Goal: Transaction & Acquisition: Book appointment/travel/reservation

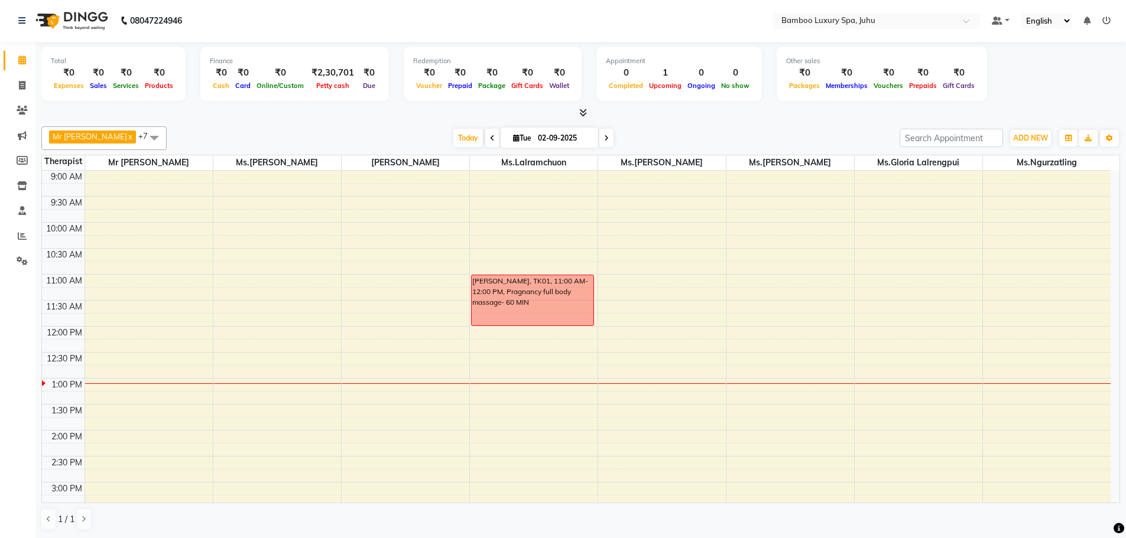
scroll to position [1, 0]
click at [19, 86] on icon at bounding box center [22, 85] width 7 height 9
select select "service"
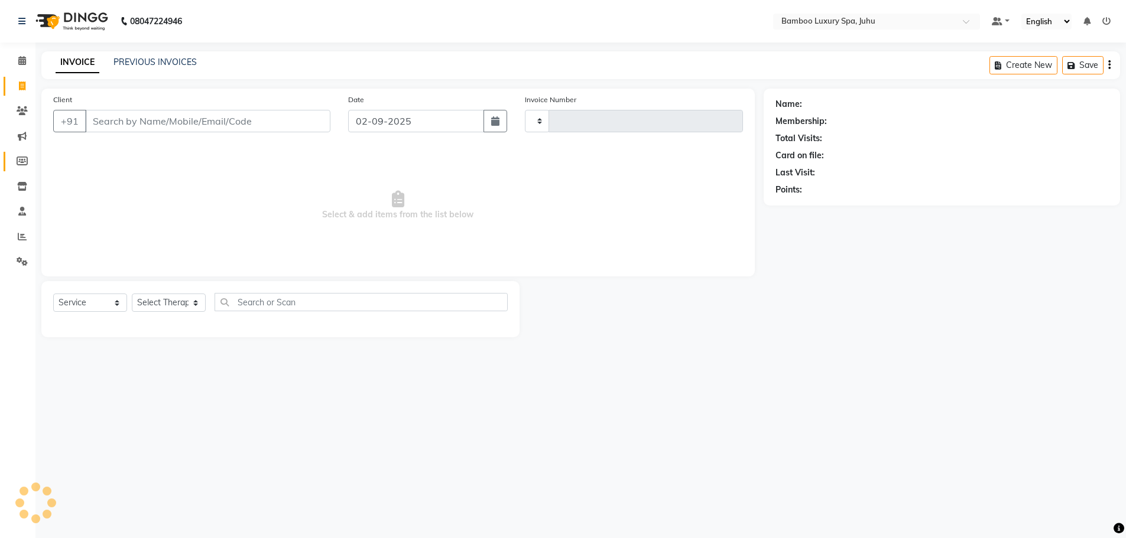
type input "0636"
select select "8043"
click at [26, 211] on icon at bounding box center [22, 211] width 8 height 9
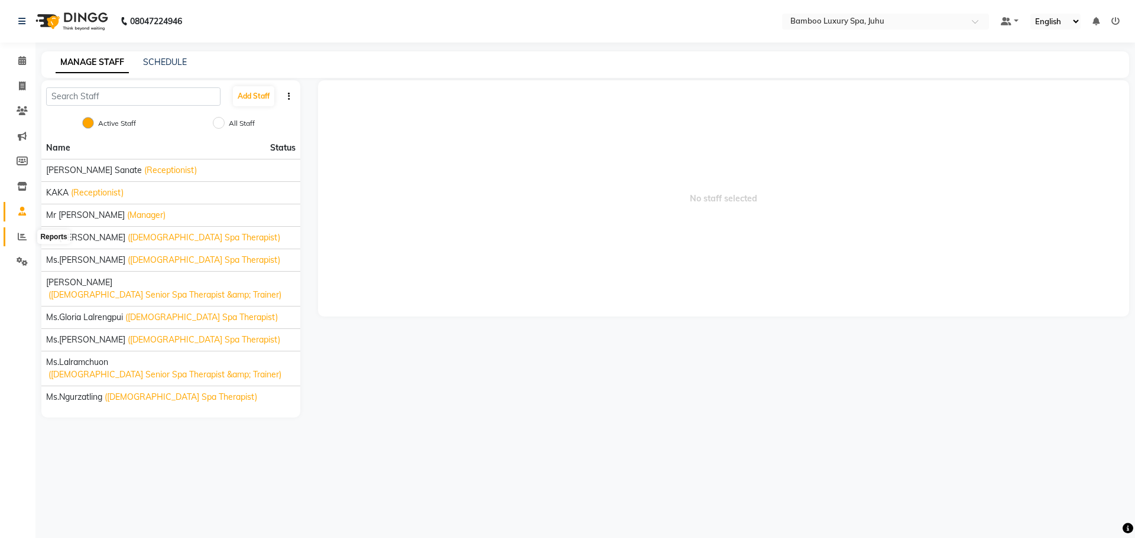
click at [24, 238] on icon at bounding box center [22, 236] width 9 height 9
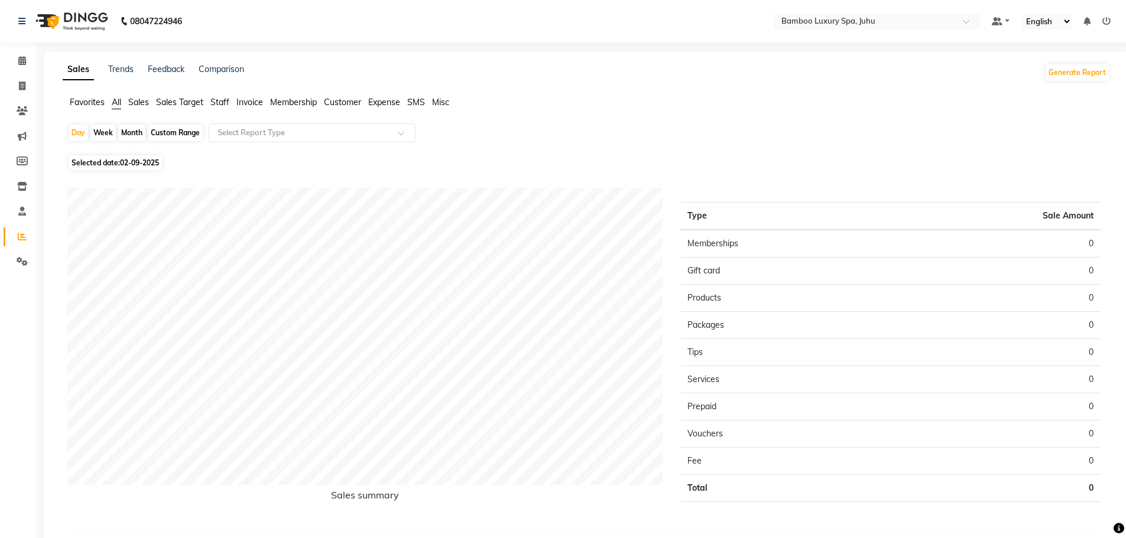
click at [131, 133] on div "Month" at bounding box center [131, 133] width 27 height 17
select select "9"
select select "2025"
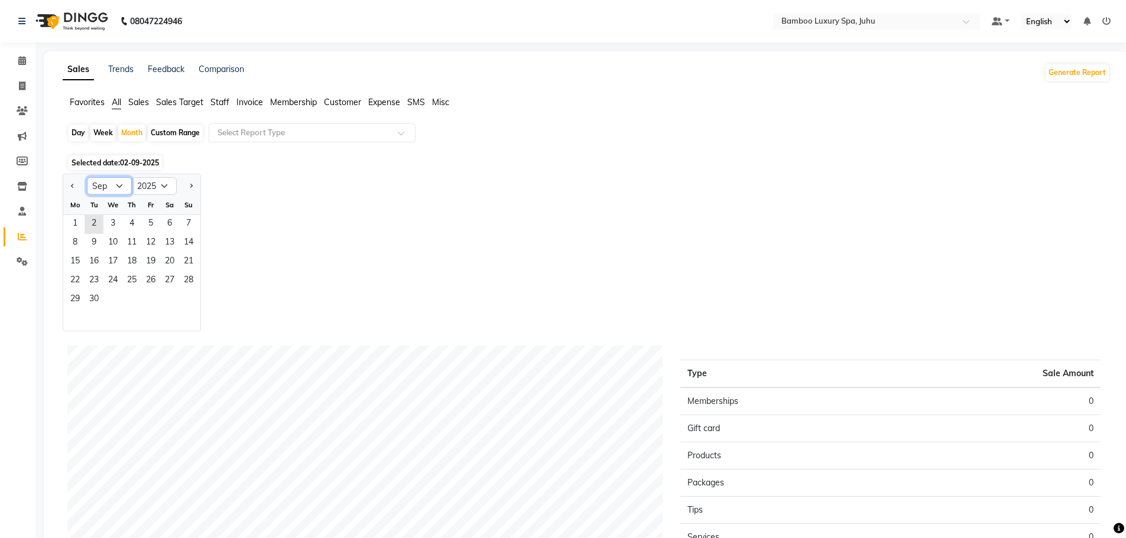
click at [119, 184] on select "Jan Feb Mar Apr May Jun [DATE] Aug Sep Oct Nov Dec" at bounding box center [109, 186] width 45 height 18
select select "8"
click at [87, 177] on select "Jan Feb Mar Apr May Jun [DATE] Aug Sep Oct Nov Dec" at bounding box center [109, 186] width 45 height 18
click at [363, 229] on div "Jan Feb Mar Apr May Jun [DATE] Aug Sep Oct Nov [DATE] 2016 2017 2018 2019 2020 …" at bounding box center [586, 253] width 1047 height 158
click at [375, 137] on input "text" at bounding box center [300, 133] width 170 height 12
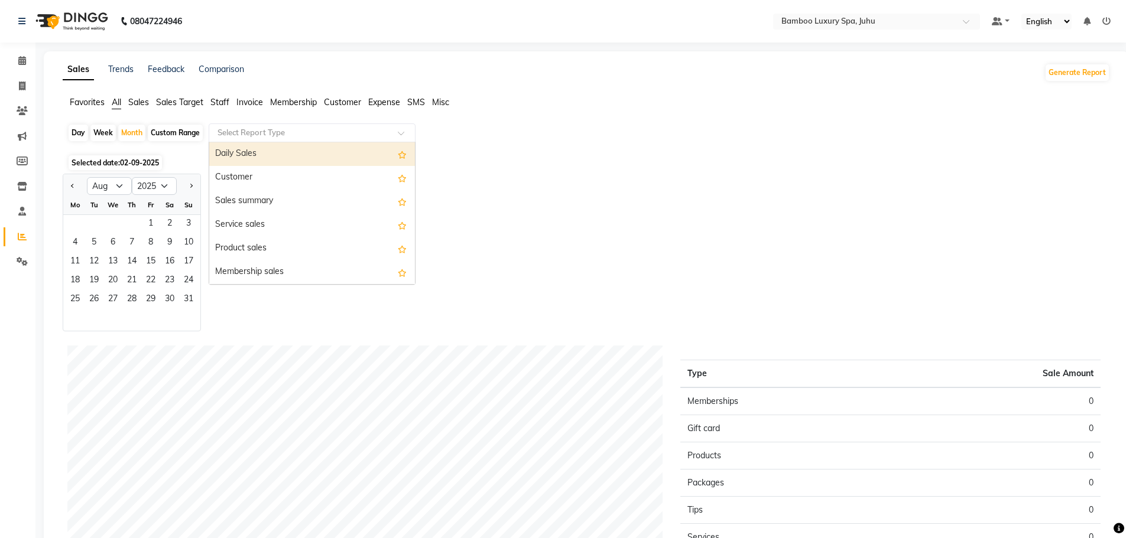
click at [606, 158] on div "Selected date: [DATE]" at bounding box center [588, 163] width 1043 height 12
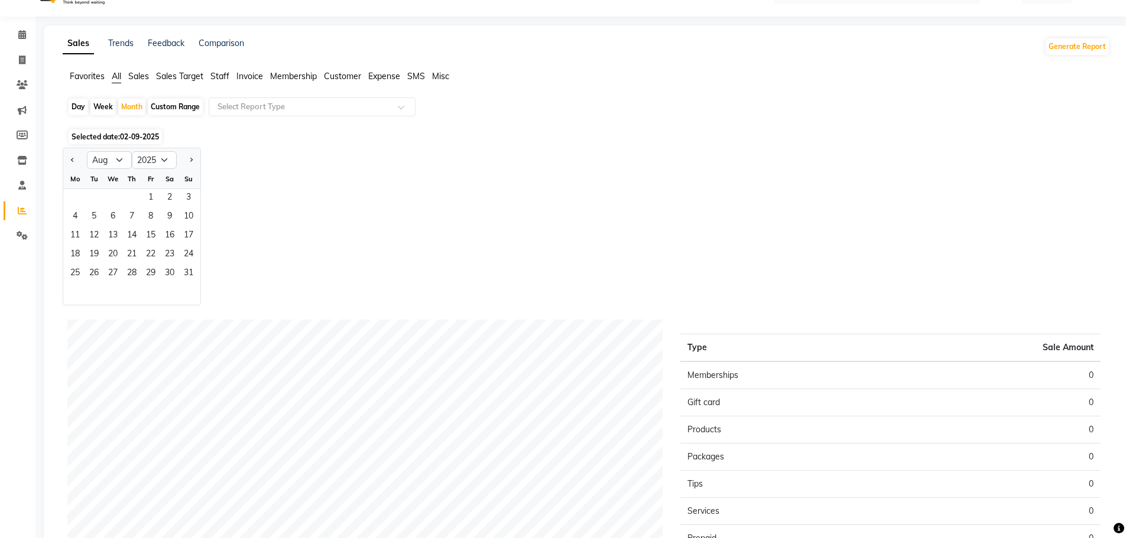
scroll to position [21, 0]
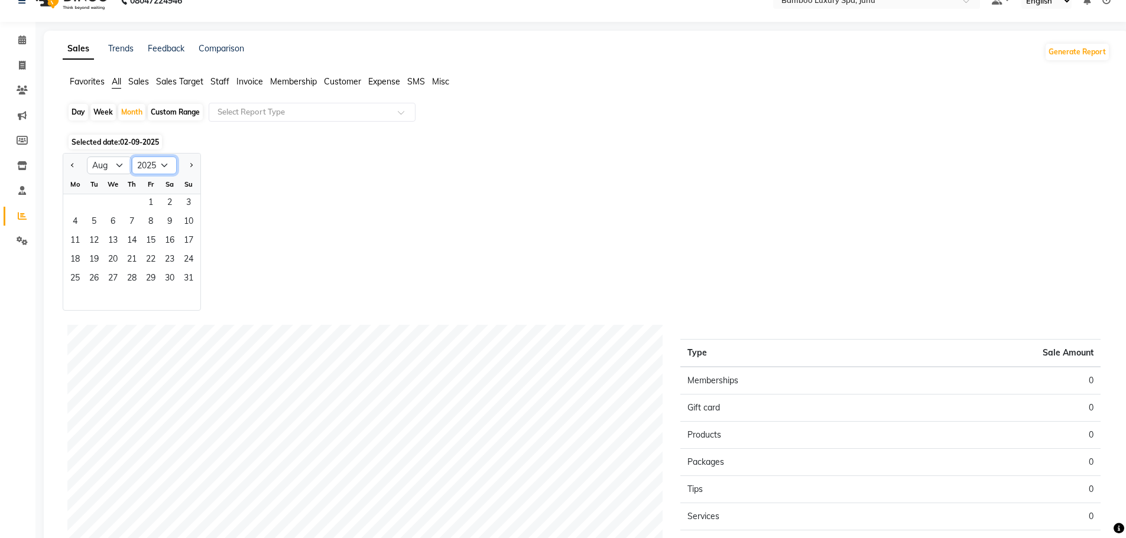
click at [161, 163] on select "2015 2016 2017 2018 2019 2020 2021 2022 2023 2024 2025 2026 2027 2028 2029 2030…" at bounding box center [154, 166] width 45 height 18
click at [132, 157] on select "2015 2016 2017 2018 2019 2020 2021 2022 2023 2024 2025 2026 2027 2028 2029 2030…" at bounding box center [154, 166] width 45 height 18
click at [145, 83] on span "Sales" at bounding box center [138, 81] width 21 height 11
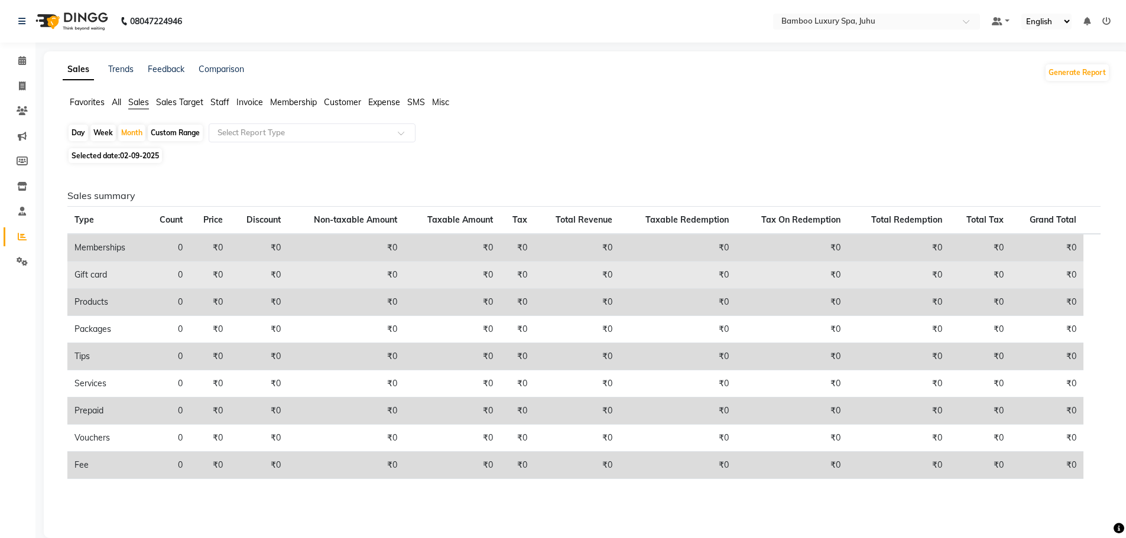
scroll to position [18, 0]
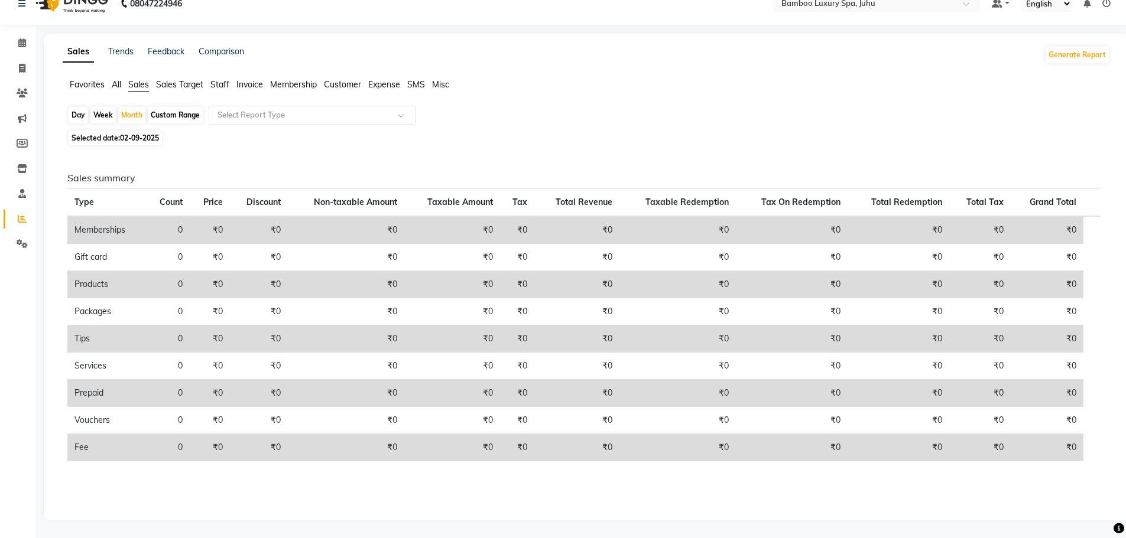
click at [121, 137] on span "02-09-2025" at bounding box center [139, 138] width 39 height 9
select select "9"
select select "2025"
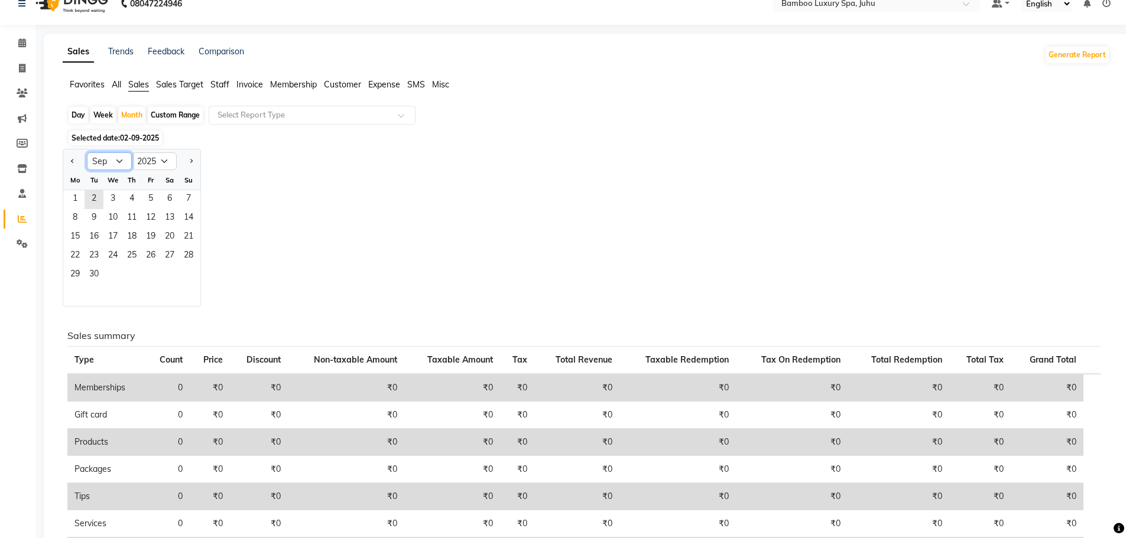
click at [112, 164] on select "Jan Feb Mar Apr May Jun [DATE] Aug Sep Oct Nov Dec" at bounding box center [109, 161] width 45 height 18
select select "8"
click at [87, 152] on select "Jan Feb Mar Apr May Jun [DATE] Aug Sep Oct Nov Dec" at bounding box center [109, 161] width 45 height 18
click at [308, 196] on div "Jan Feb Mar Apr May Jun [DATE] Aug Sep Oct Nov [DATE] 2016 2017 2018 2019 2020 …" at bounding box center [586, 228] width 1047 height 158
click at [154, 199] on span "1" at bounding box center [150, 199] width 19 height 19
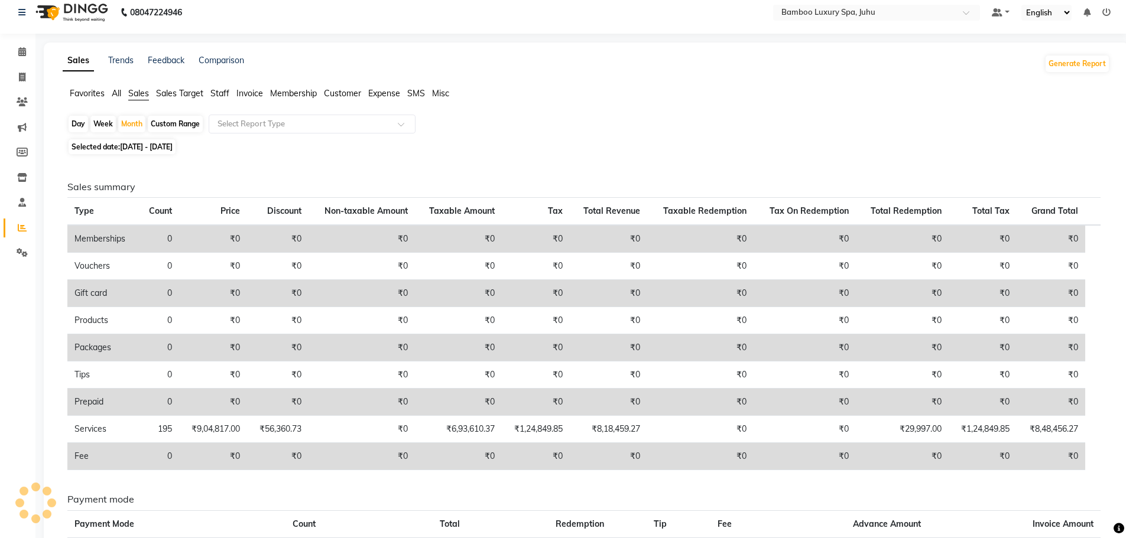
scroll to position [4, 0]
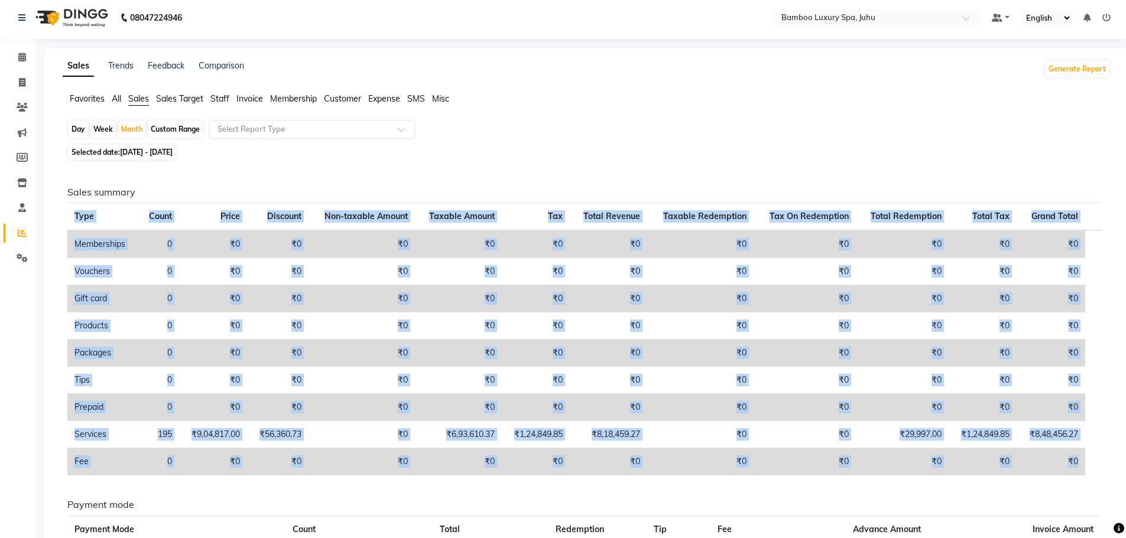
copy table "Type Count Price Discount Non-taxable Amount Taxable Amount Tax Total Revenue T…"
drag, startPoint x: 74, startPoint y: 213, endPoint x: 1085, endPoint y: 472, distance: 1043.1
click at [1085, 472] on table "Type Count Price Discount Non-taxable Amount Taxable Amount Tax Total Revenue T…" at bounding box center [583, 339] width 1033 height 273
click at [18, 60] on icon at bounding box center [22, 57] width 8 height 9
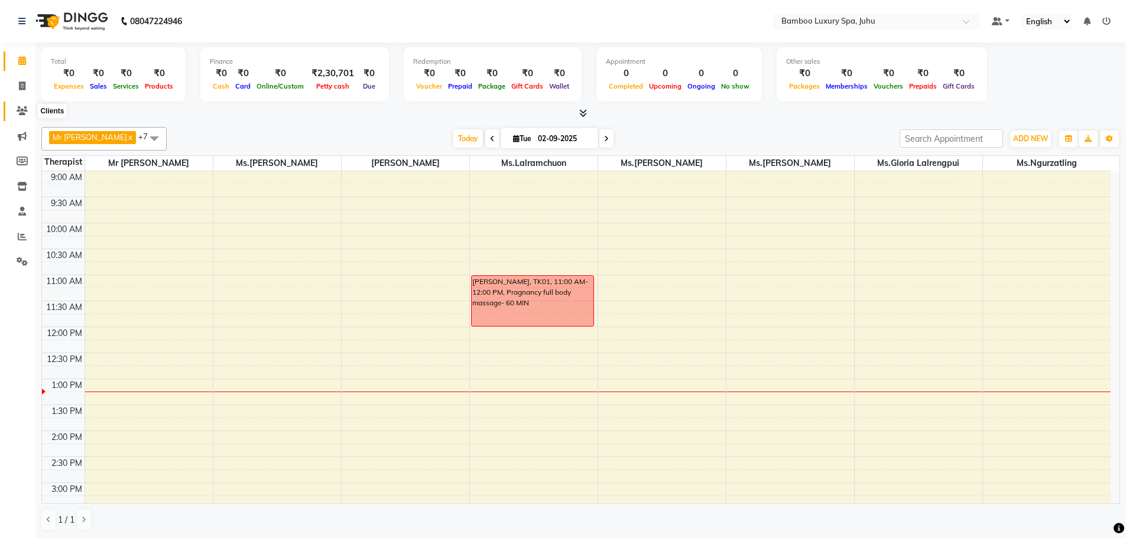
click at [20, 115] on icon at bounding box center [22, 110] width 11 height 9
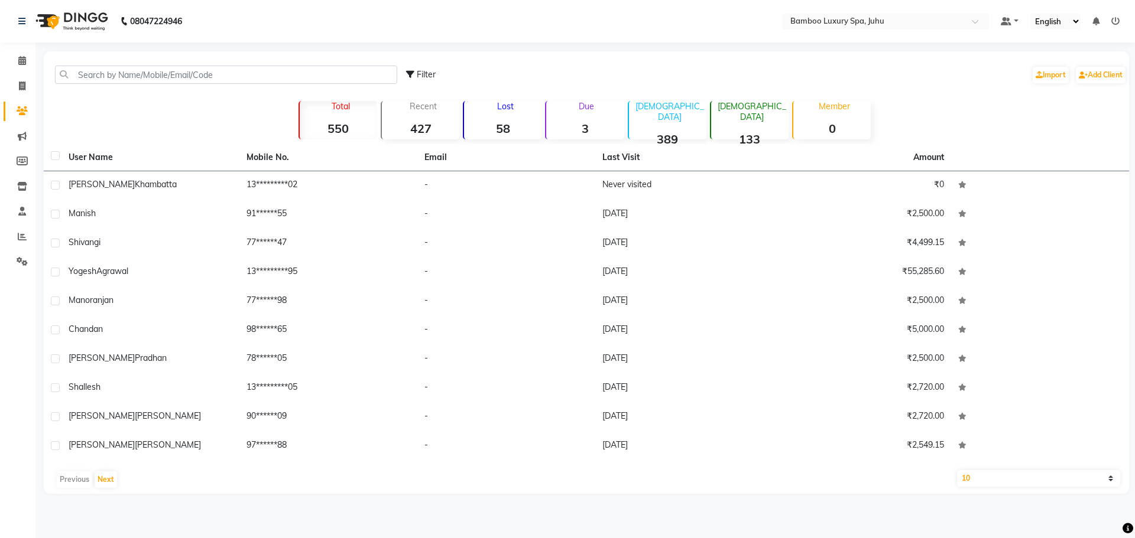
click at [427, 74] on span "Filter" at bounding box center [426, 74] width 19 height 11
select select "1000000"
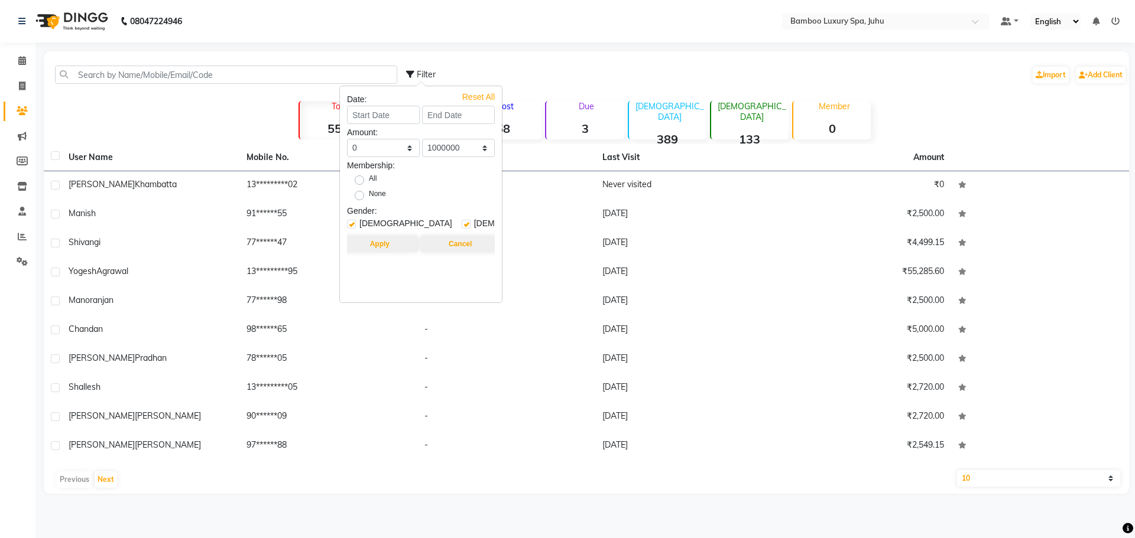
click at [194, 112] on div "Filter Import Add Client Total 550 Recent 427 Lost 58 Due 3 [DEMOGRAPHIC_DATA] …" at bounding box center [586, 272] width 1085 height 443
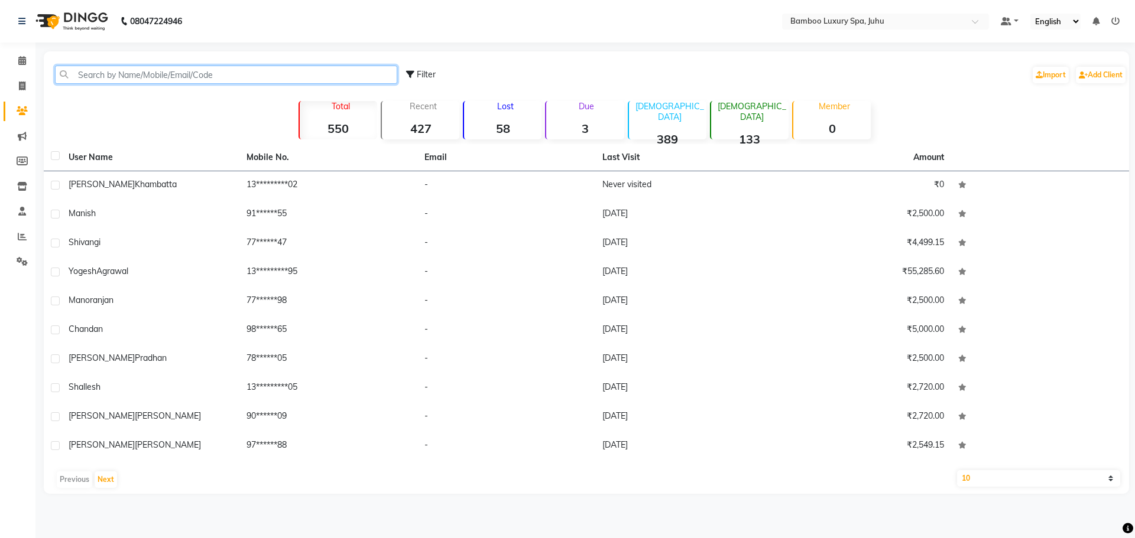
click at [118, 76] on input "text" at bounding box center [226, 75] width 342 height 18
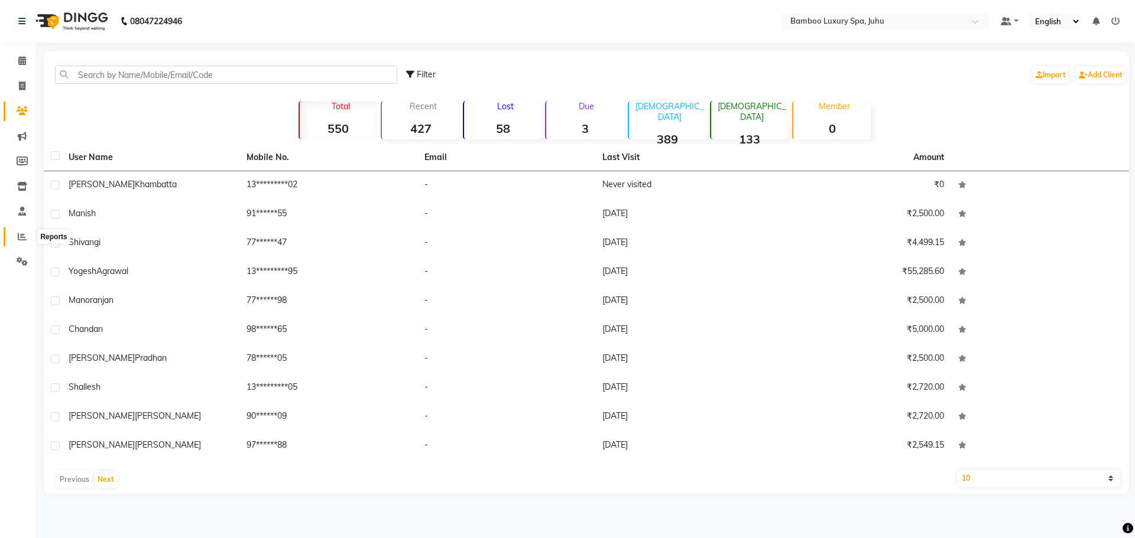
click at [19, 236] on icon at bounding box center [22, 236] width 9 height 9
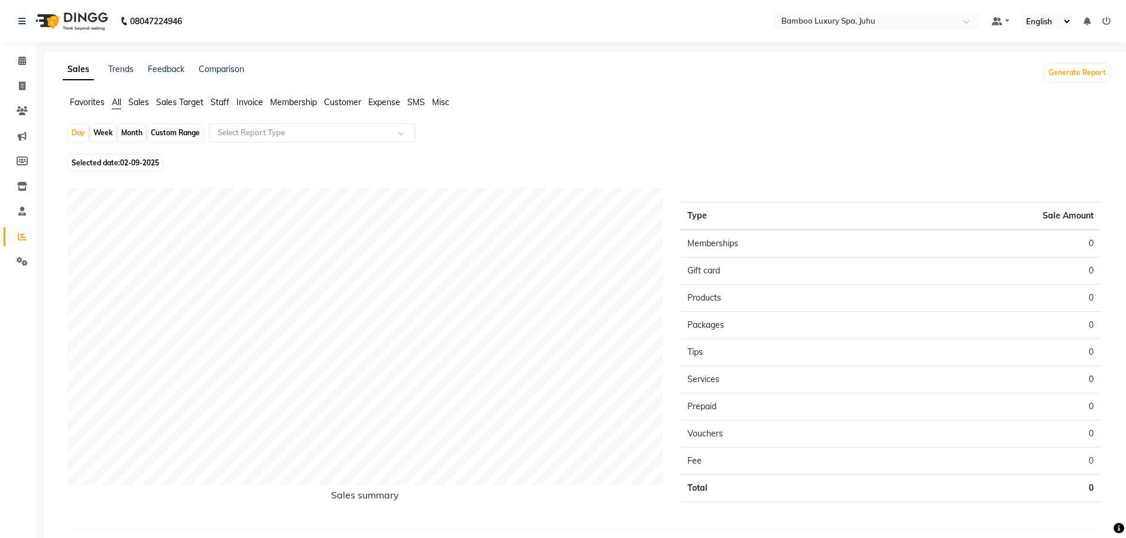
click at [342, 103] on span "Customer" at bounding box center [342, 102] width 37 height 11
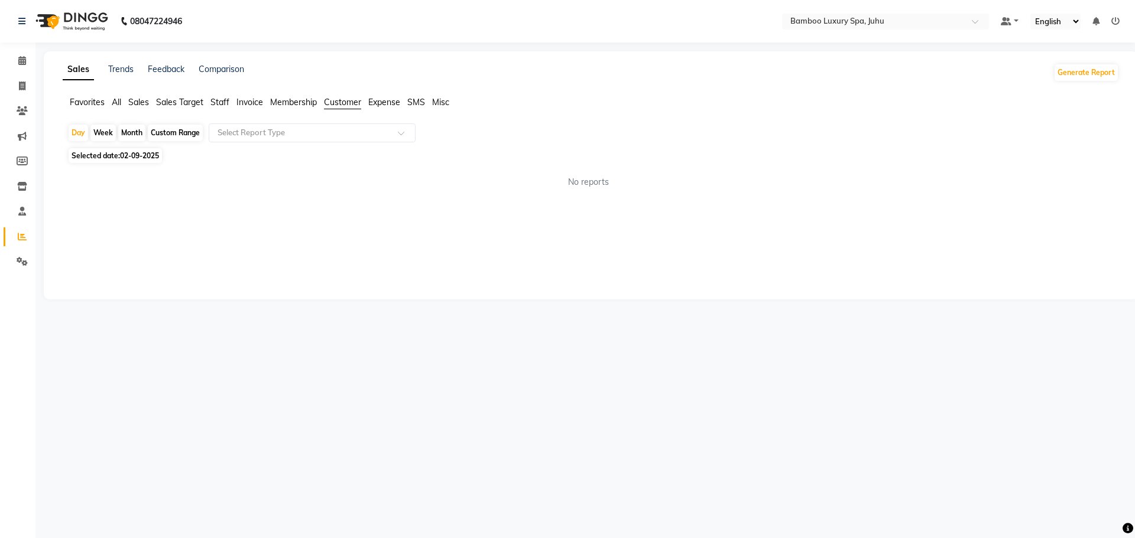
click at [141, 158] on span "02-09-2025" at bounding box center [139, 155] width 39 height 9
select select "9"
select select "2025"
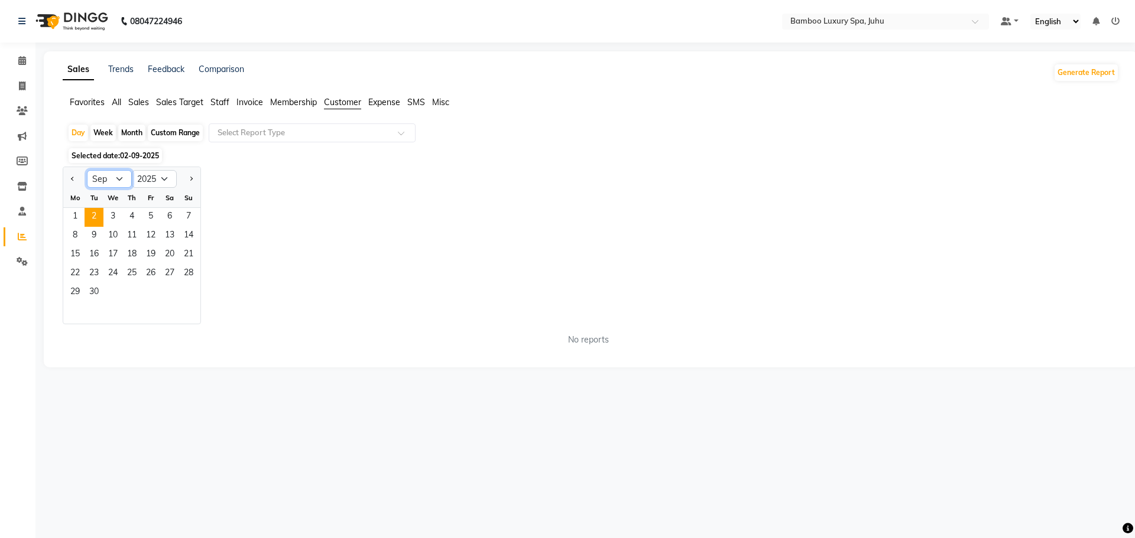
click at [122, 182] on select "Jan Feb Mar Apr May Jun [DATE] Aug Sep Oct Nov Dec" at bounding box center [109, 179] width 45 height 18
select select "8"
click at [87, 170] on select "Jan Feb Mar Apr May Jun [DATE] Aug Sep Oct Nov Dec" at bounding box center [109, 179] width 45 height 18
click at [134, 136] on div "Month" at bounding box center [131, 133] width 27 height 17
select select "9"
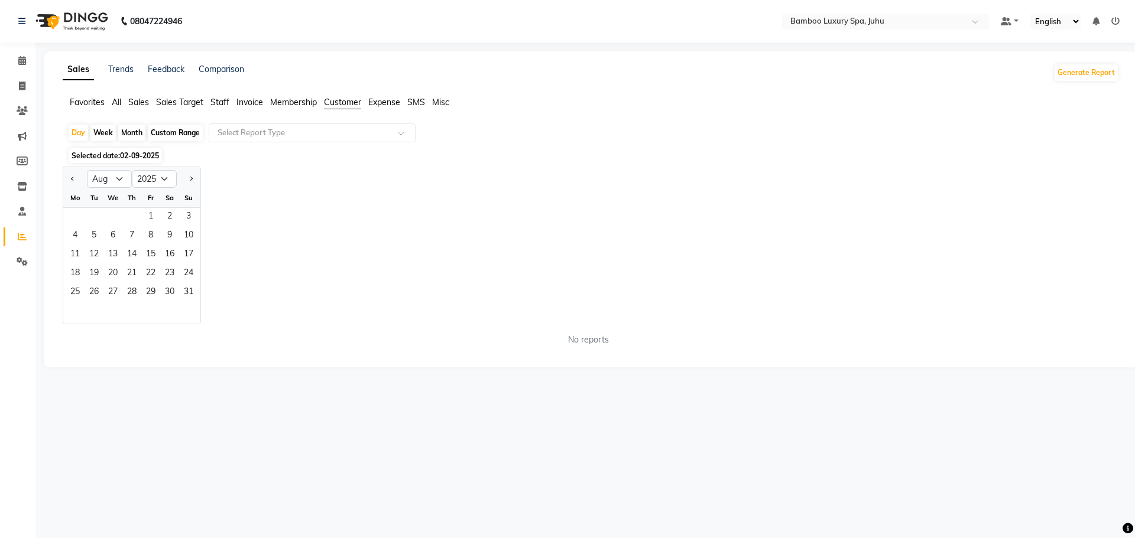
select select "2025"
click at [133, 128] on div "Month" at bounding box center [131, 133] width 27 height 17
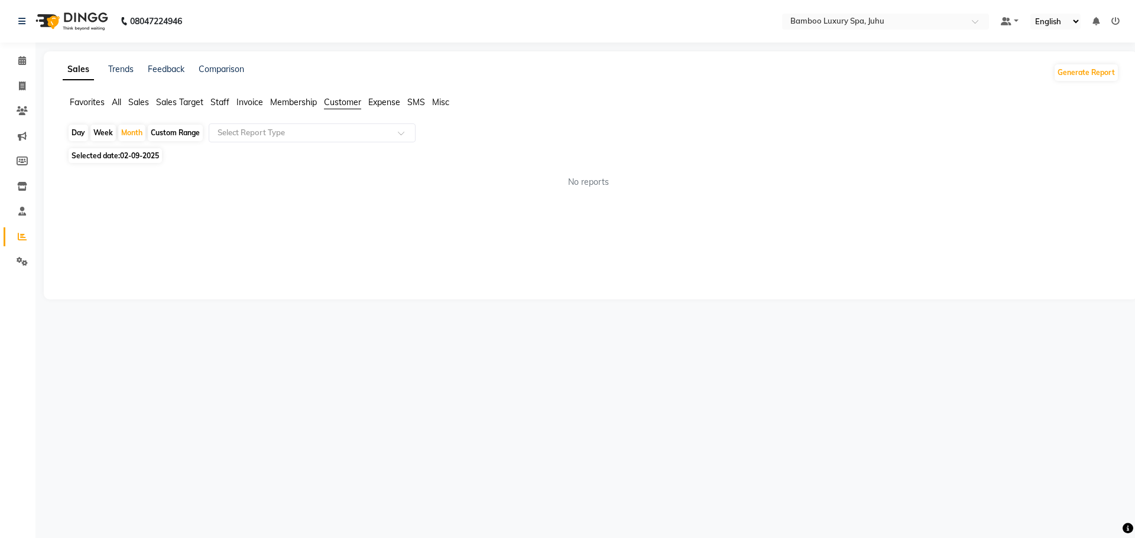
click at [144, 157] on span "02-09-2025" at bounding box center [139, 155] width 39 height 9
select select "9"
select select "2025"
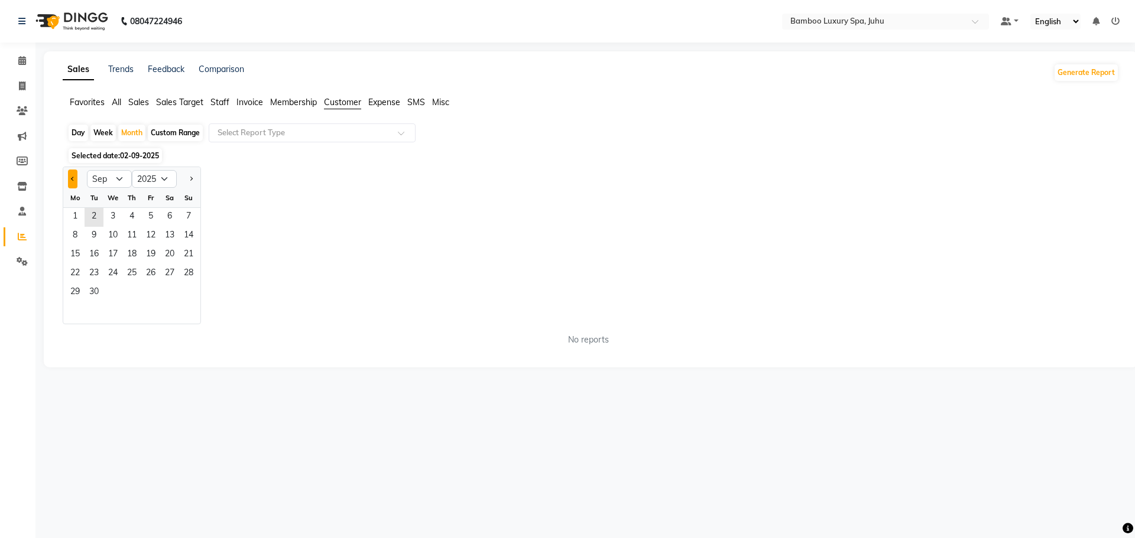
click at [73, 176] on button "Previous month" at bounding box center [72, 179] width 9 height 19
select select "8"
click at [281, 197] on div "Jan Feb Mar Apr May Jun [DATE] Aug Sep Oct Nov [DATE] 2016 2017 2018 2019 2020 …" at bounding box center [591, 246] width 1056 height 158
click at [148, 210] on span "1" at bounding box center [150, 217] width 19 height 19
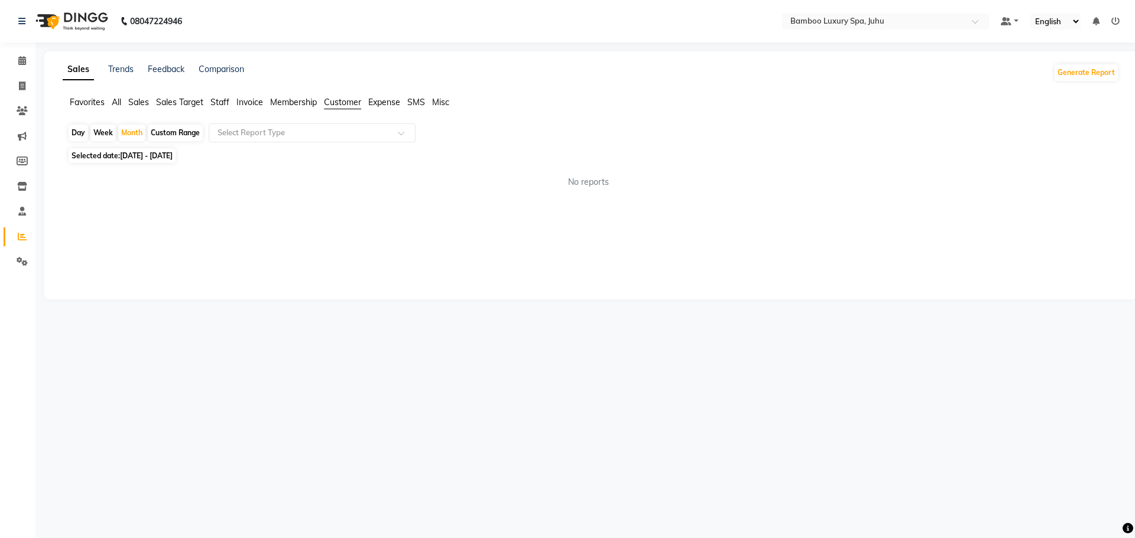
click at [217, 102] on span "Staff" at bounding box center [219, 102] width 19 height 11
click at [297, 102] on span "Membership" at bounding box center [293, 102] width 47 height 11
click at [349, 102] on span "Customer" at bounding box center [342, 102] width 37 height 11
click at [343, 134] on input "text" at bounding box center [300, 133] width 170 height 12
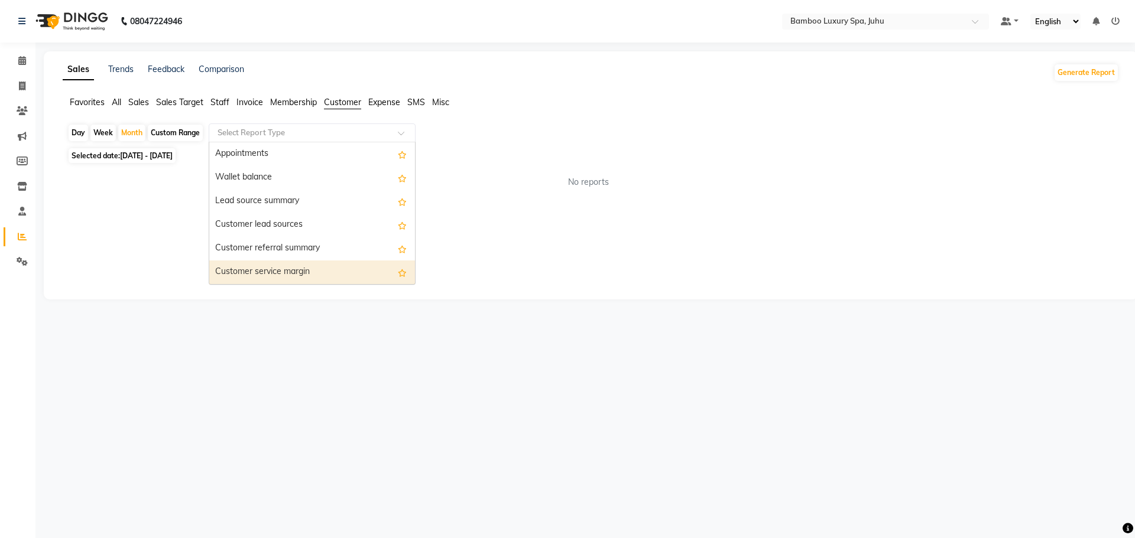
click at [336, 274] on div "Customer service margin" at bounding box center [312, 273] width 206 height 24
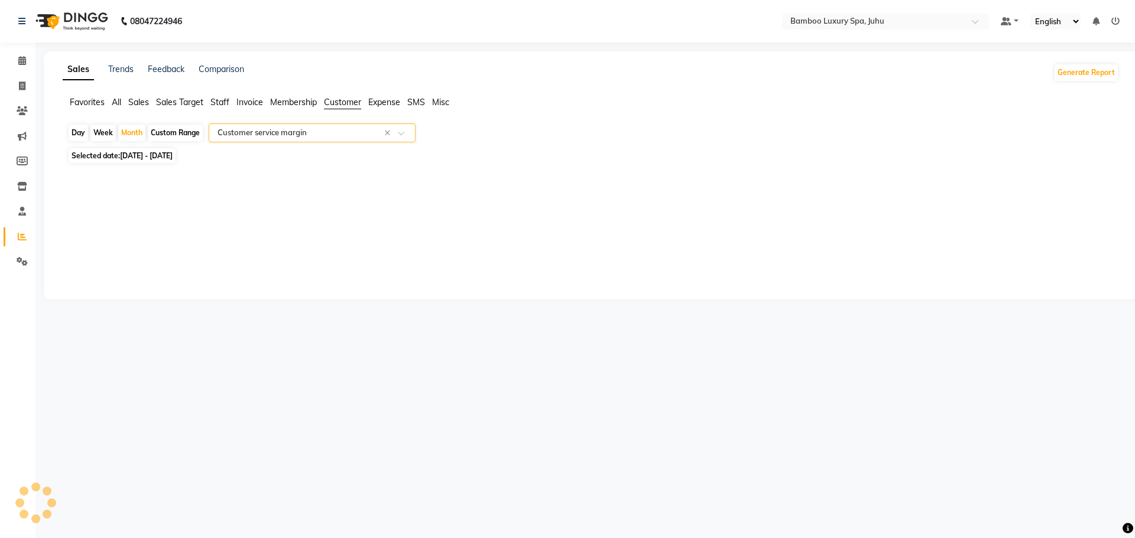
select select "pdf"
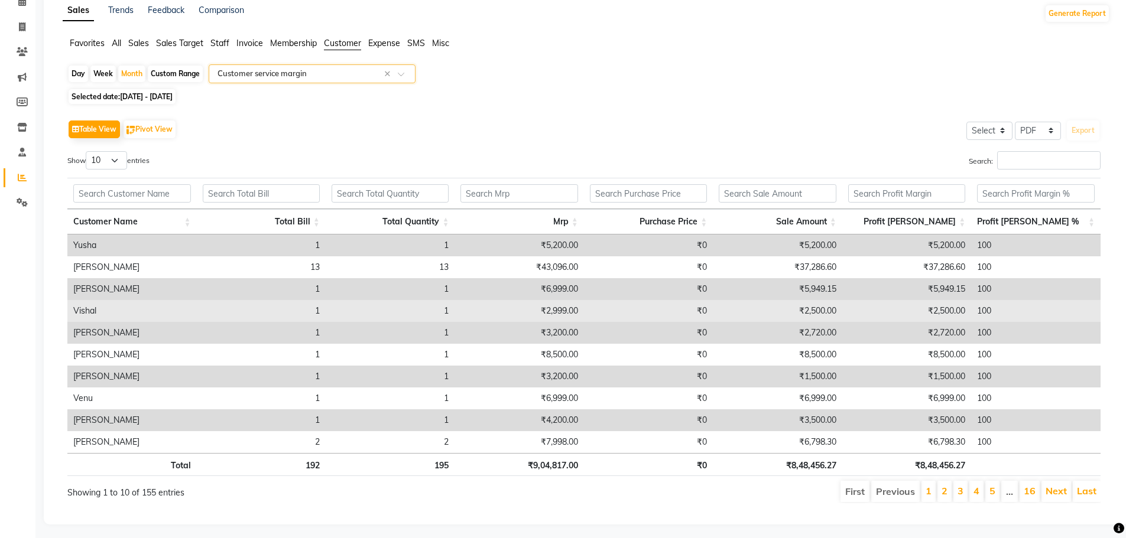
scroll to position [72, 0]
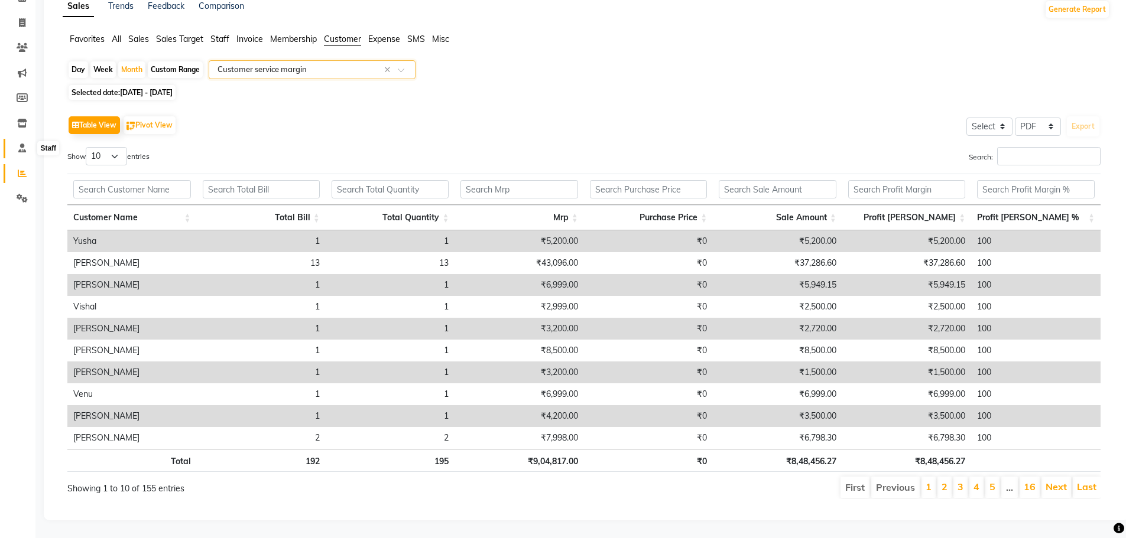
click at [17, 142] on span at bounding box center [22, 149] width 21 height 14
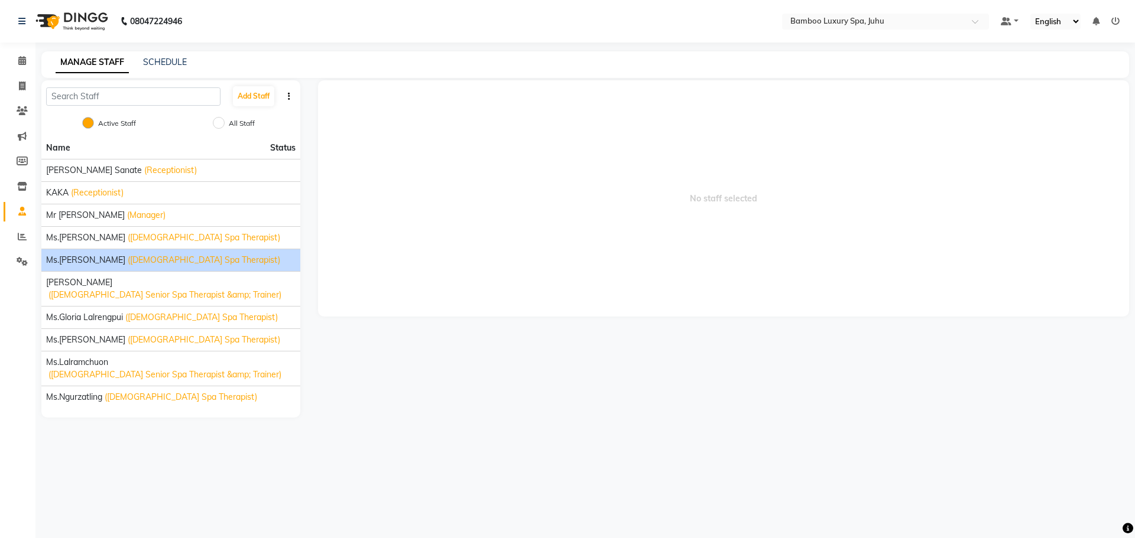
click at [119, 262] on span "Ms.[PERSON_NAME]" at bounding box center [85, 260] width 79 height 12
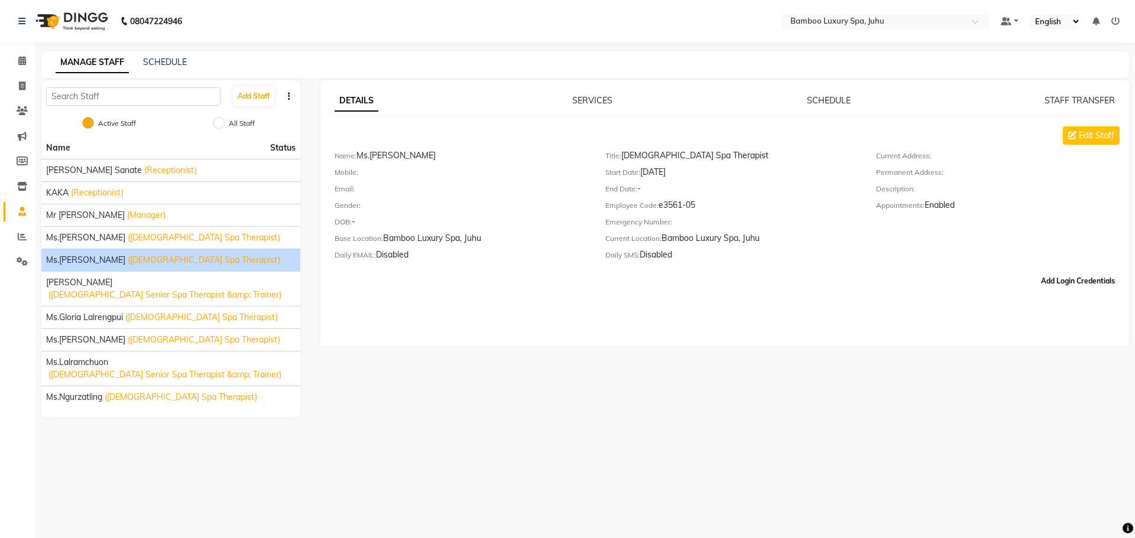
click at [1062, 283] on button "Add Login Credentials" at bounding box center [1077, 281] width 83 height 20
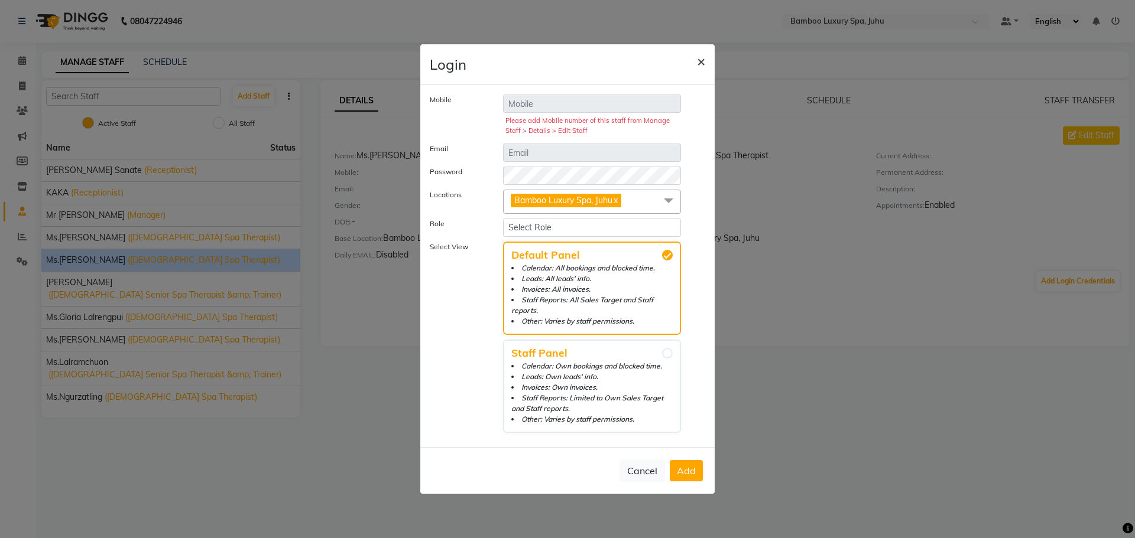
click at [699, 59] on span "×" at bounding box center [701, 61] width 8 height 18
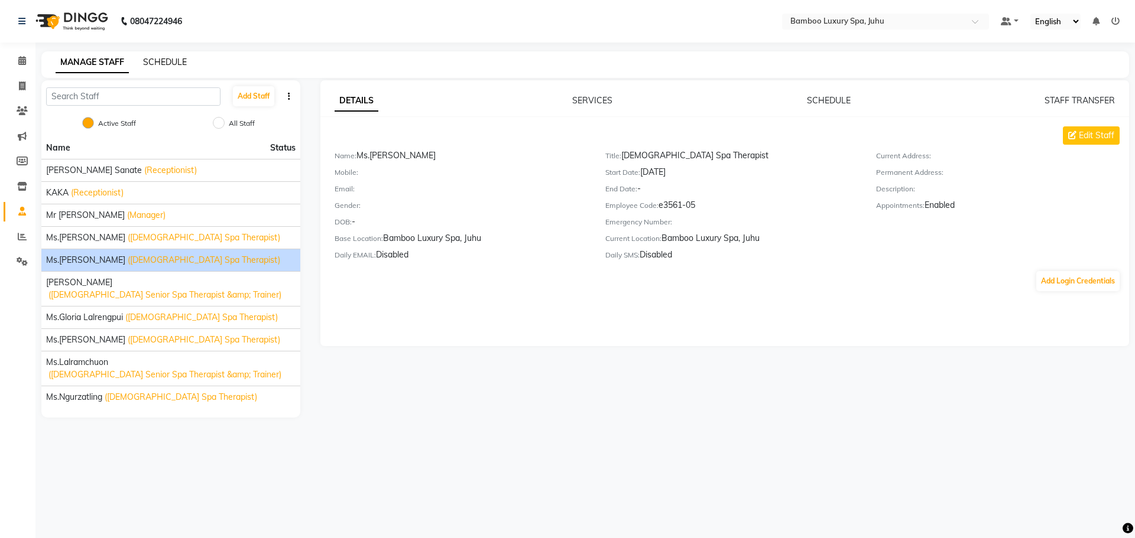
click at [177, 63] on link "SCHEDULE" at bounding box center [165, 62] width 44 height 11
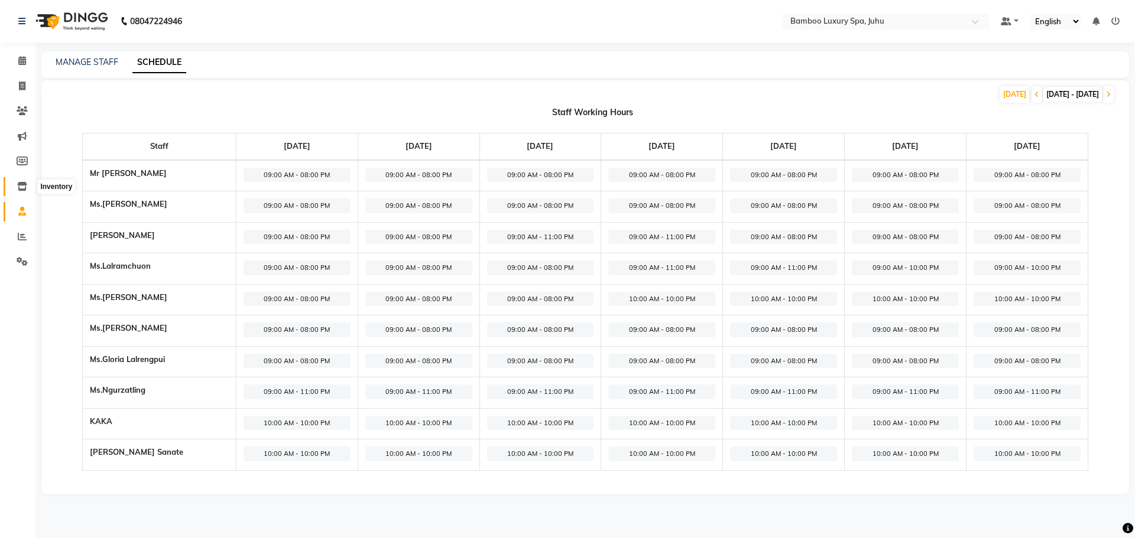
click at [25, 188] on icon at bounding box center [22, 186] width 10 height 9
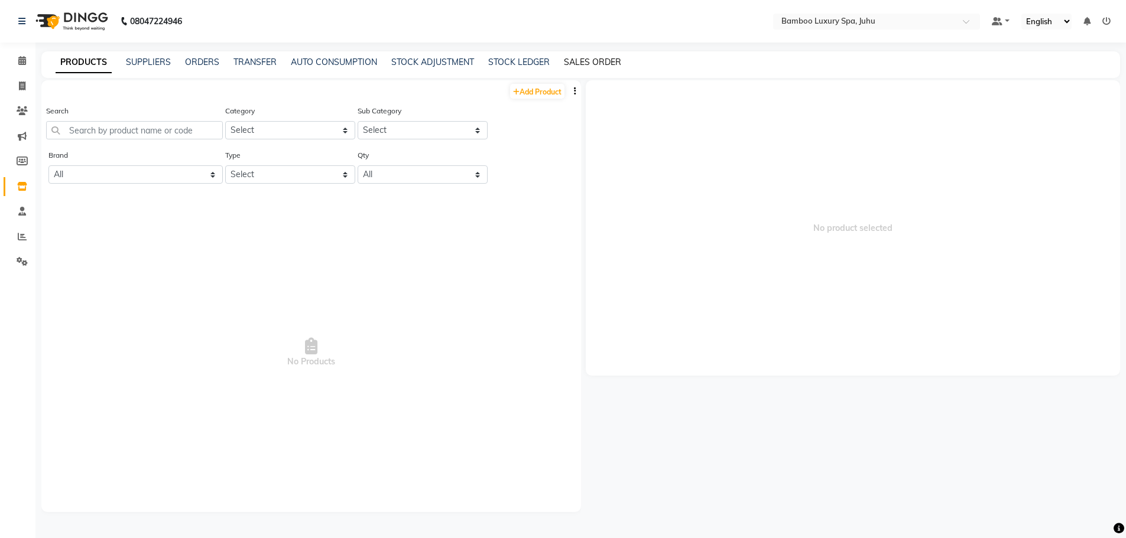
click at [611, 61] on link "SALES ORDER" at bounding box center [592, 62] width 57 height 11
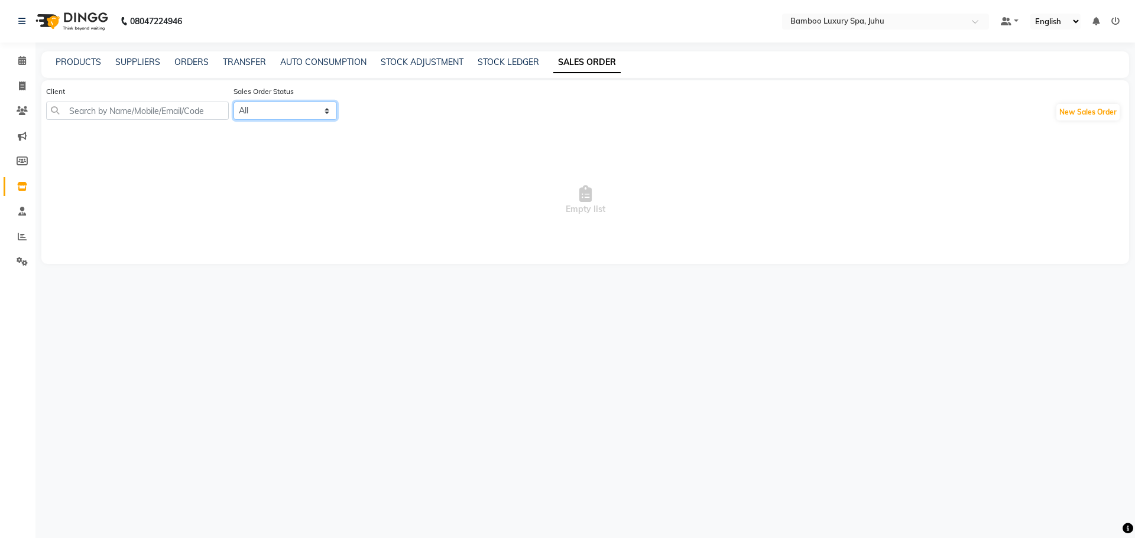
click at [291, 115] on select "All OPEN PARTIAL-DELIVERED DELIVERED CANCELLED CLOSED" at bounding box center [284, 111] width 103 height 18
click at [155, 110] on input "text" at bounding box center [137, 111] width 183 height 18
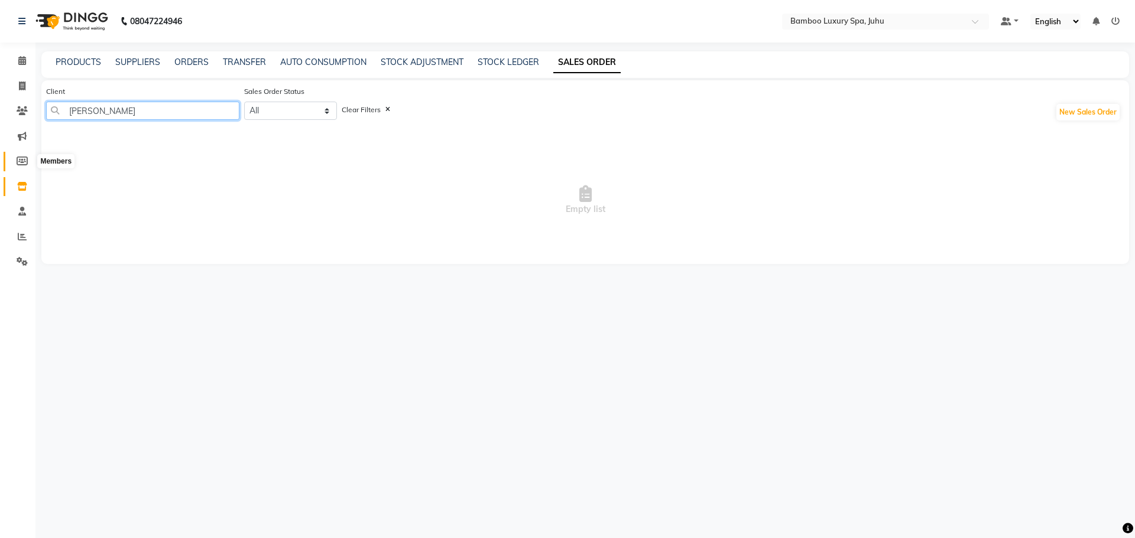
type input "[PERSON_NAME]"
click at [17, 161] on icon at bounding box center [22, 161] width 11 height 9
select select
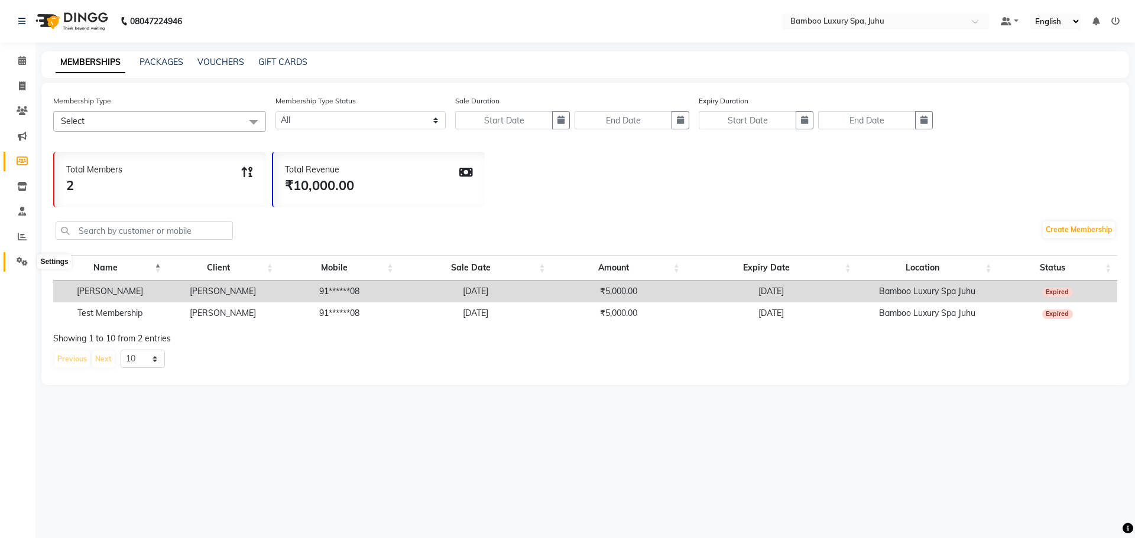
click at [21, 258] on icon at bounding box center [22, 261] width 11 height 9
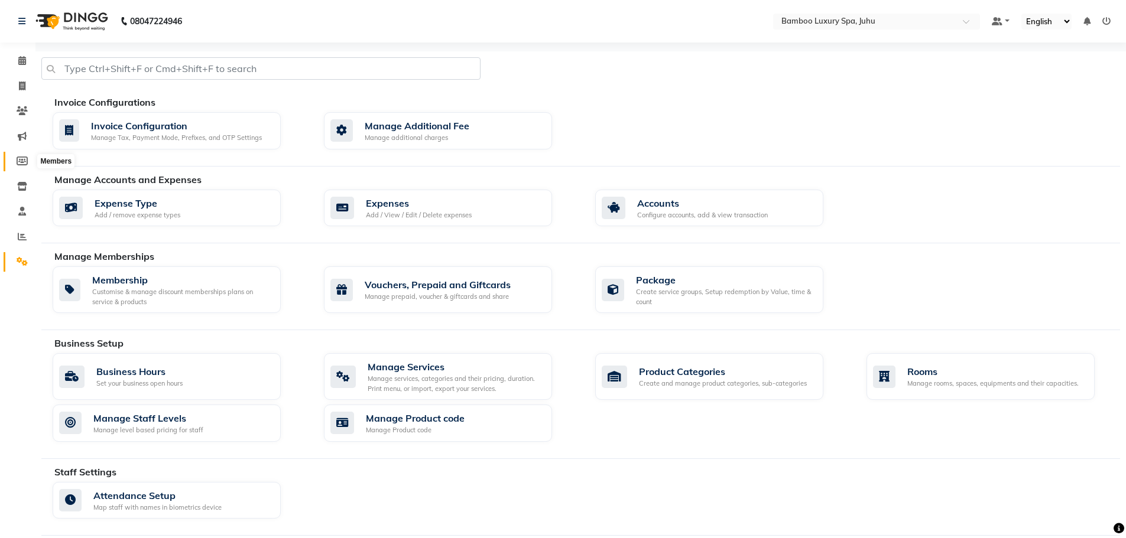
click at [17, 161] on icon at bounding box center [22, 161] width 11 height 9
select select
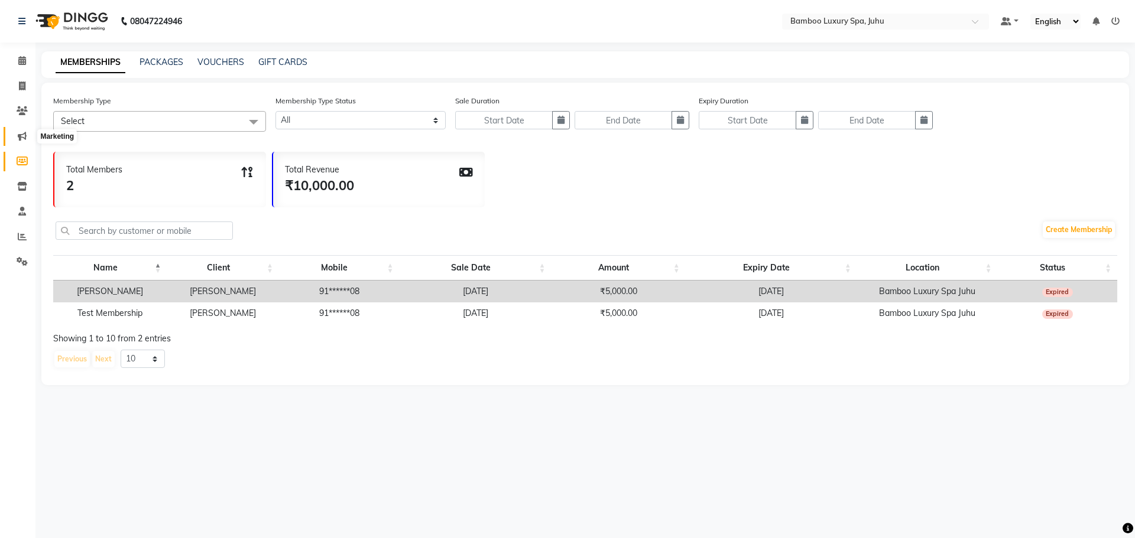
click at [15, 137] on span at bounding box center [22, 137] width 21 height 14
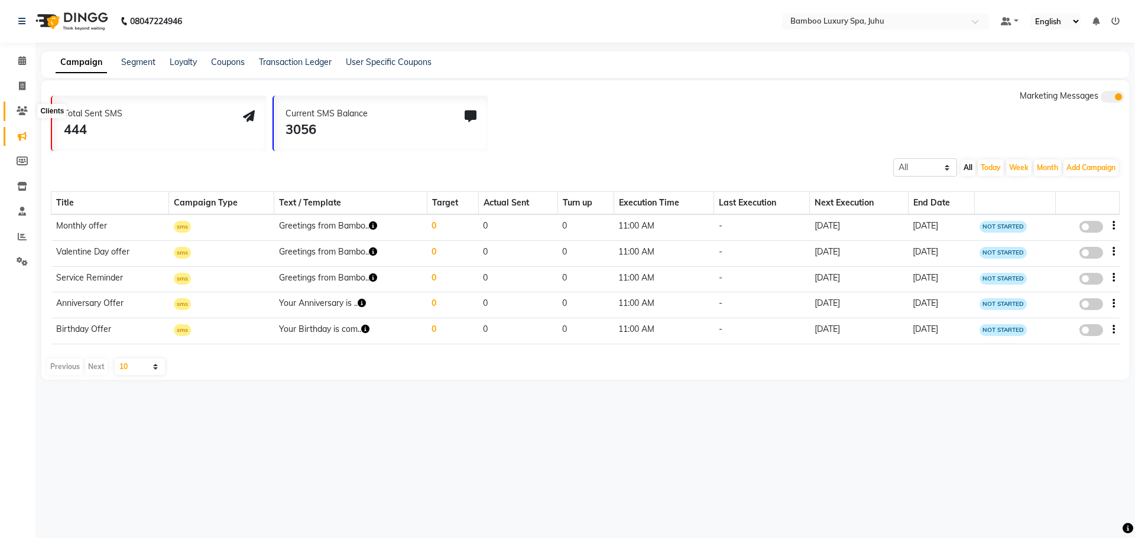
click at [22, 111] on icon at bounding box center [22, 110] width 11 height 9
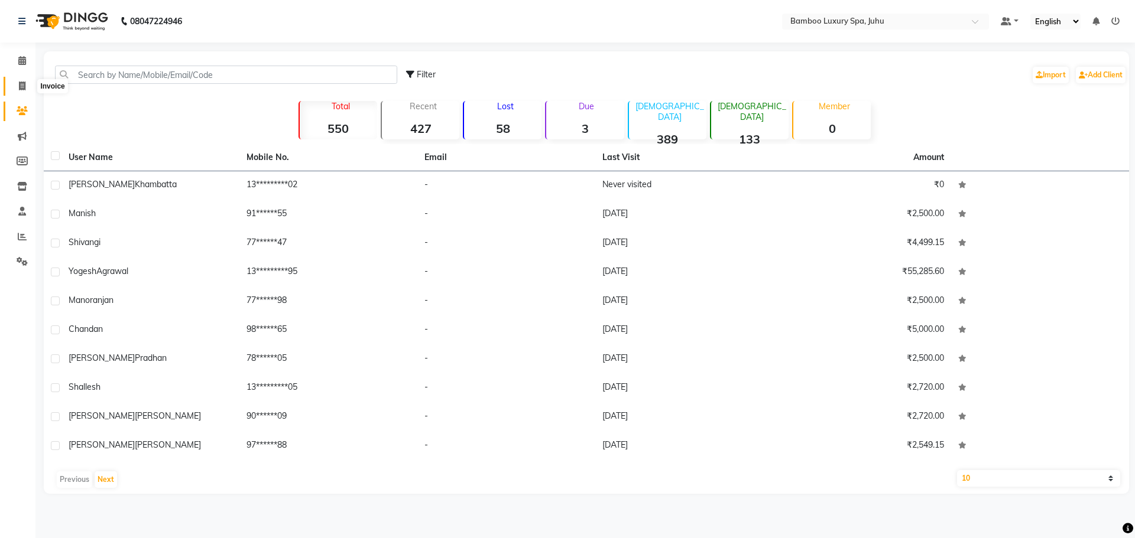
click at [20, 90] on span at bounding box center [22, 87] width 21 height 14
select select "8043"
select select "service"
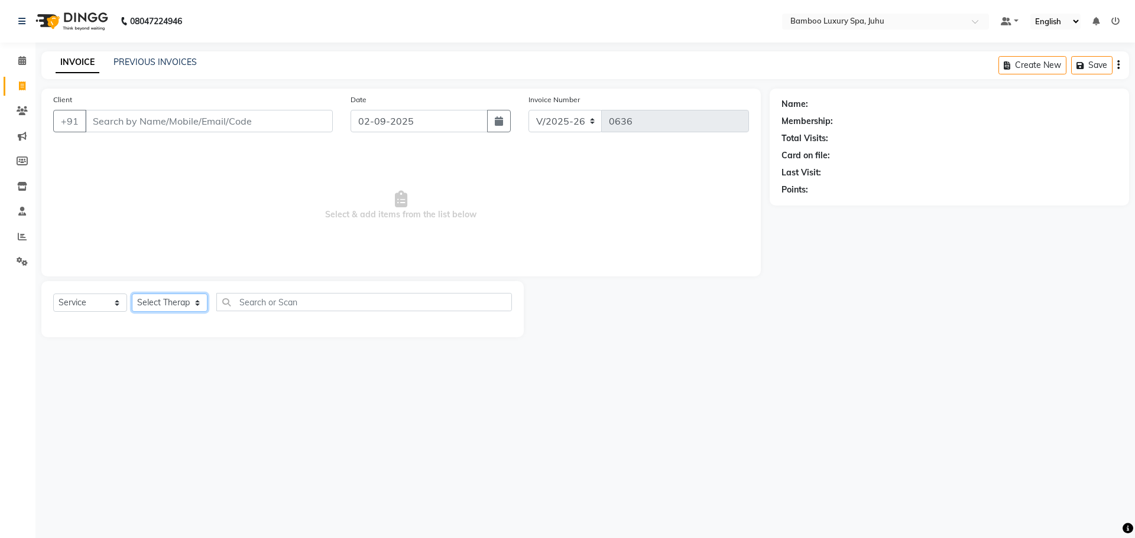
click at [168, 304] on select "Select Therapist [PERSON_NAME] Sanate KAKA Mr [PERSON_NAME] Thiek Ms.[PERSON_NA…" at bounding box center [170, 303] width 76 height 18
select select "75913"
click at [132, 294] on select "Select Therapist [PERSON_NAME] Sanate KAKA Mr [PERSON_NAME] Thiek Ms.[PERSON_NA…" at bounding box center [170, 303] width 76 height 18
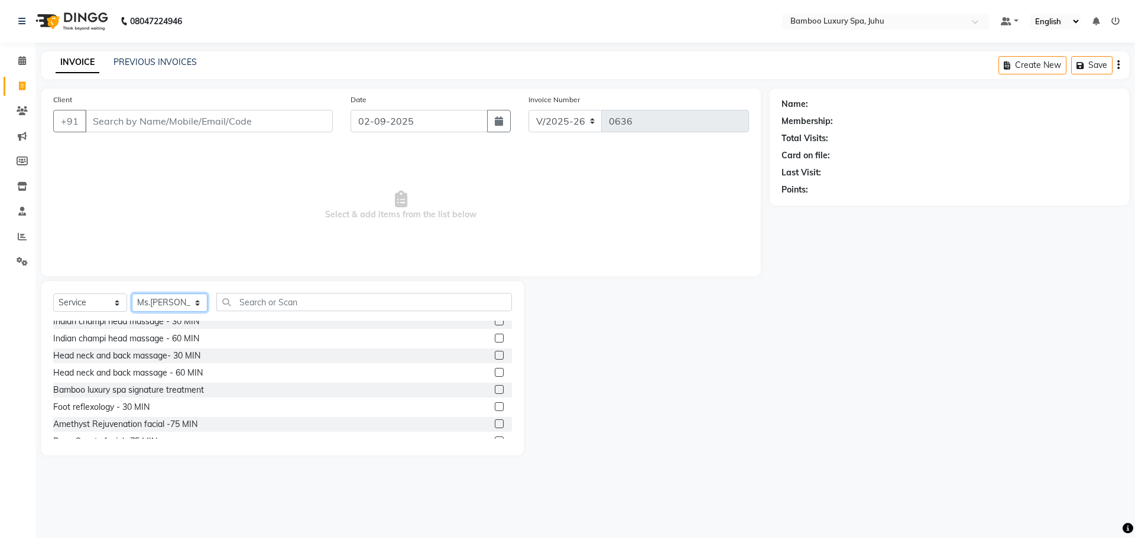
scroll to position [670, 0]
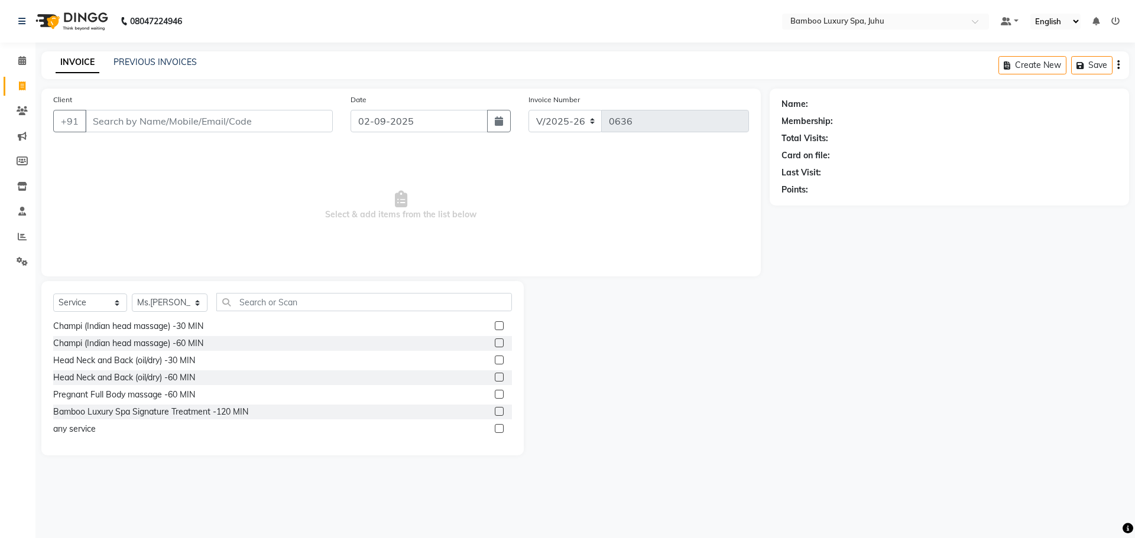
drag, startPoint x: 520, startPoint y: 440, endPoint x: 515, endPoint y: 418, distance: 21.8
click at [516, 421] on div "Select Service Product Membership Package Voucher Prepaid Gift Card Select Ther…" at bounding box center [282, 368] width 482 height 174
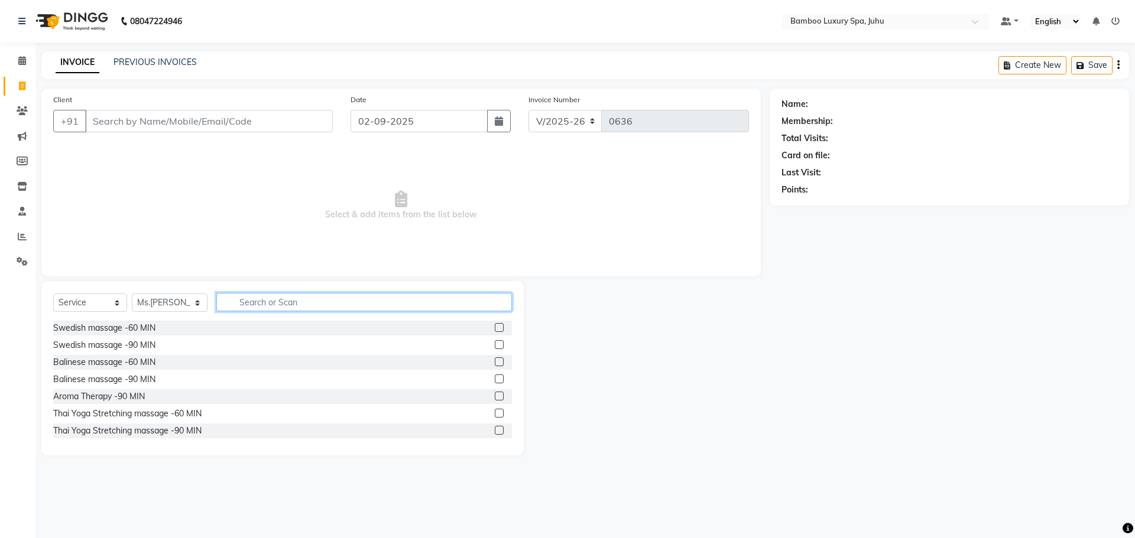
click at [274, 303] on input "text" at bounding box center [364, 302] width 296 height 18
click at [502, 122] on icon "button" at bounding box center [499, 120] width 8 height 9
select select "9"
select select "2025"
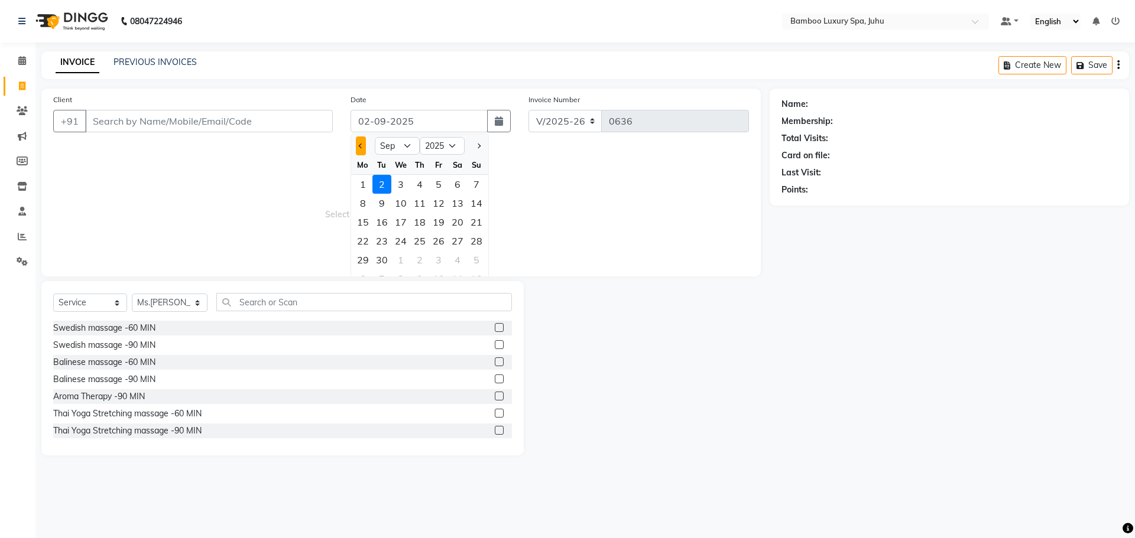
click at [365, 147] on button "Previous month" at bounding box center [361, 146] width 10 height 19
select select "8"
click at [20, 63] on icon at bounding box center [22, 60] width 8 height 9
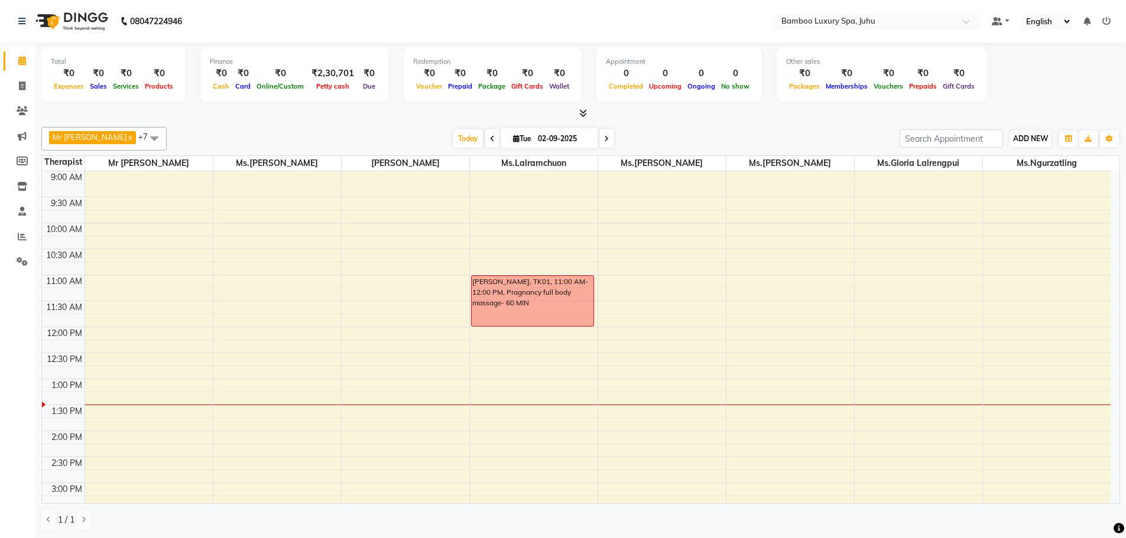
scroll to position [1, 0]
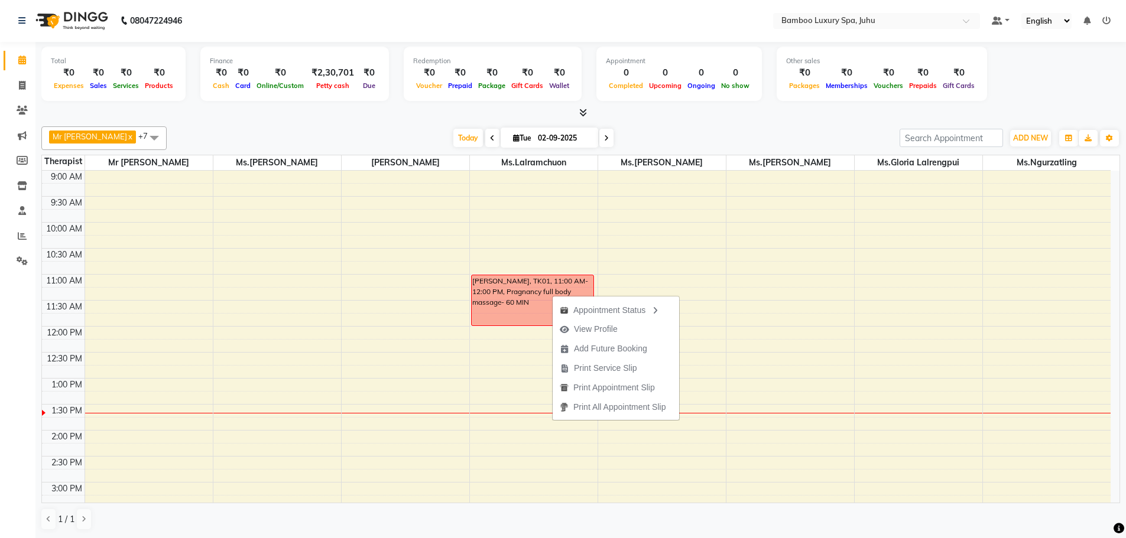
click at [386, 224] on div "9:00 AM 9:30 AM 10:00 AM 10:30 AM 11:00 AM 11:30 AM 12:00 PM 12:30 PM 1:00 PM 1…" at bounding box center [576, 535] width 1069 height 728
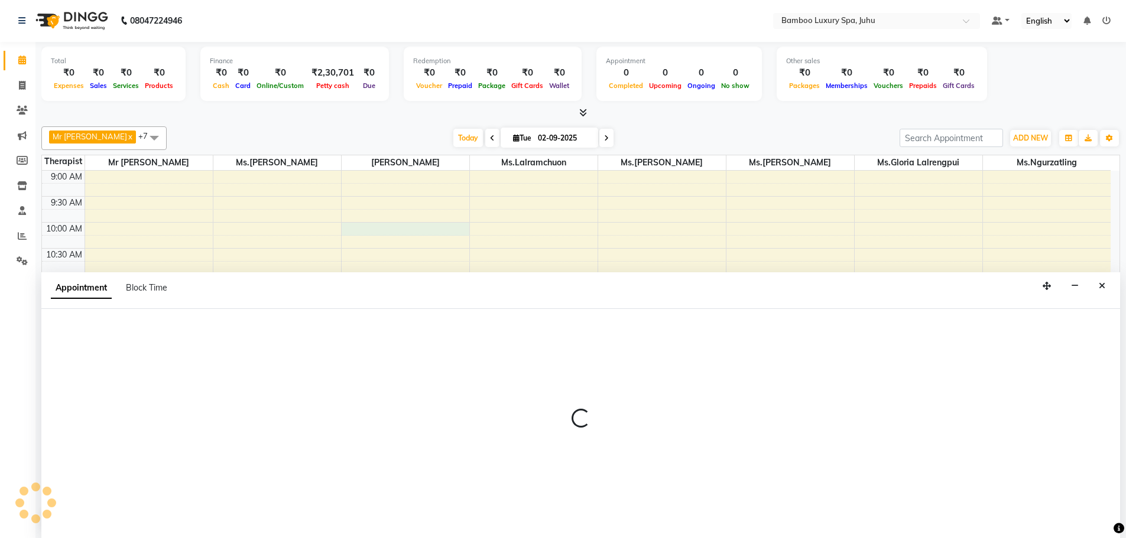
select select "75914"
select select "tentative"
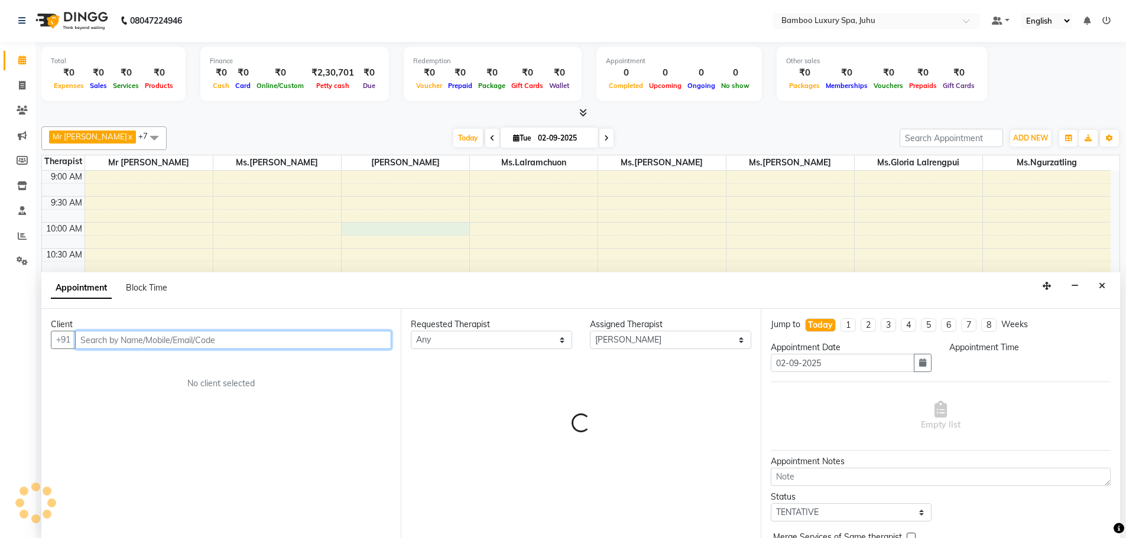
select select "600"
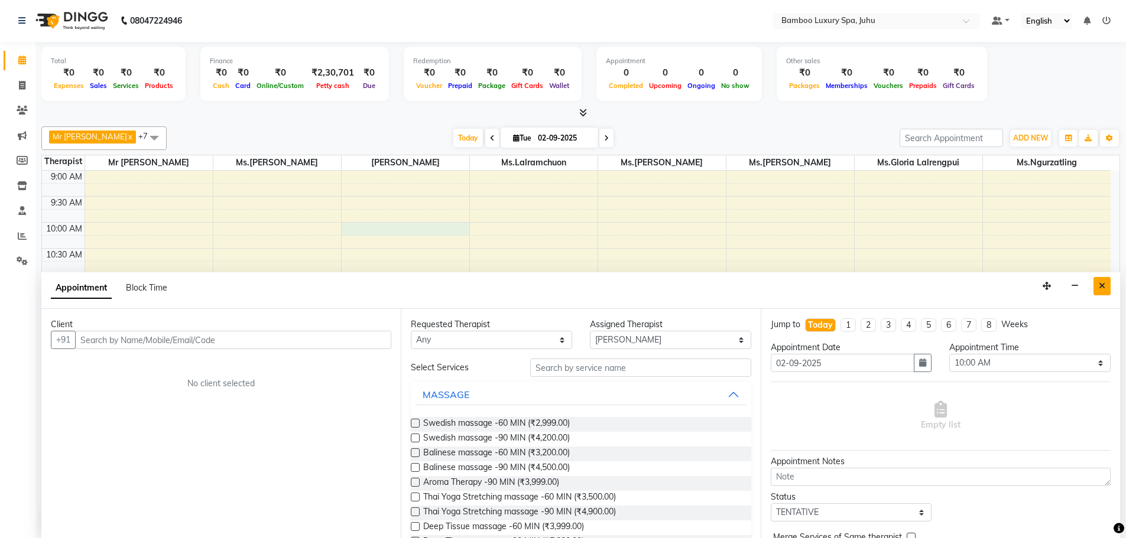
click at [1101, 288] on icon "Close" at bounding box center [1102, 286] width 7 height 8
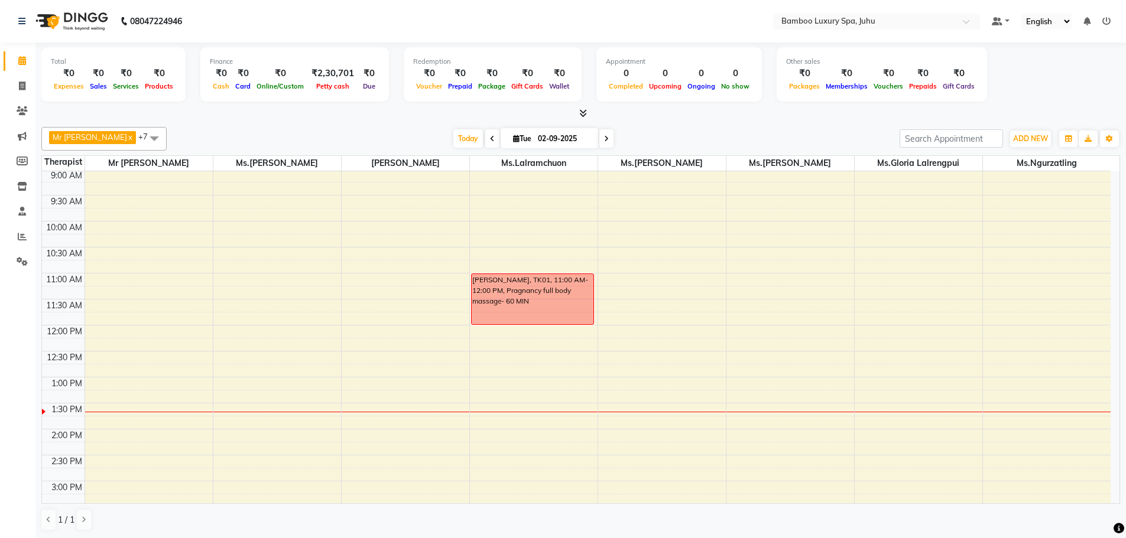
scroll to position [0, 0]
click at [712, 358] on div "9:00 AM 9:30 AM 10:00 AM 10:30 AM 11:00 AM 11:30 AM 12:00 PM 12:30 PM 1:00 PM 1…" at bounding box center [576, 535] width 1069 height 728
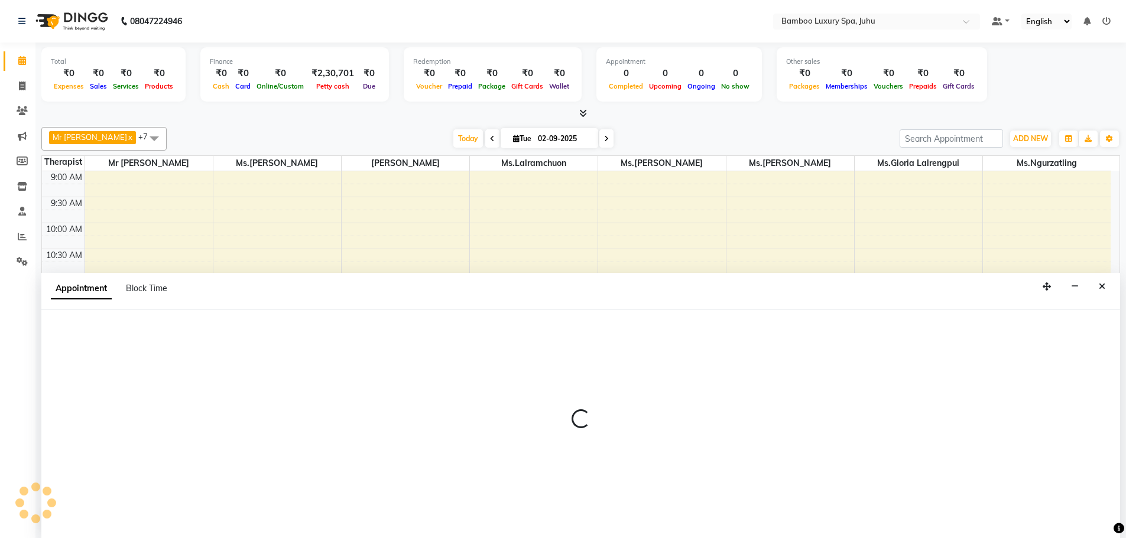
select select "75916"
select select "750"
select select "tentative"
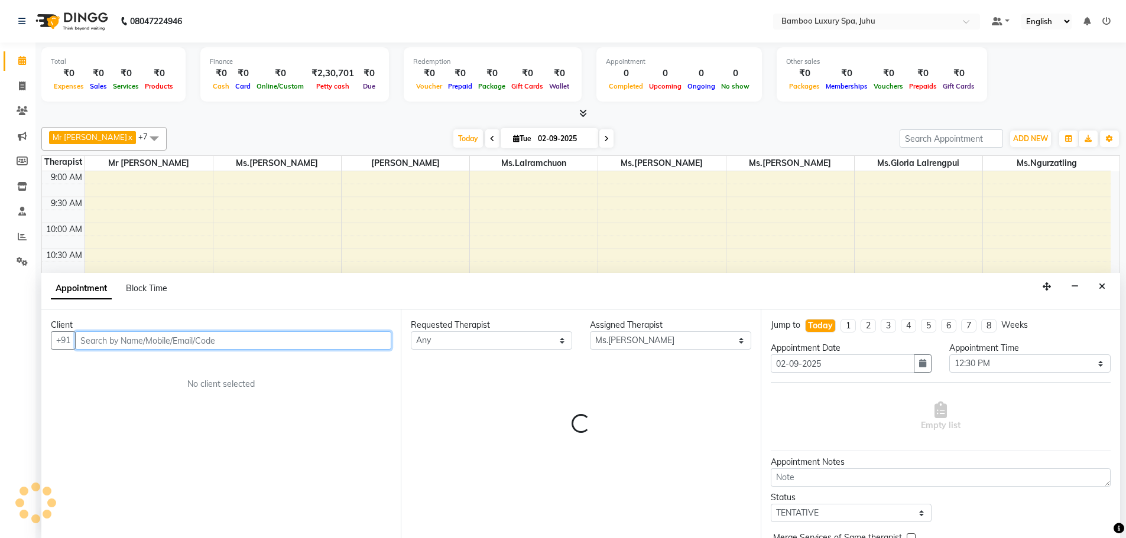
scroll to position [1, 0]
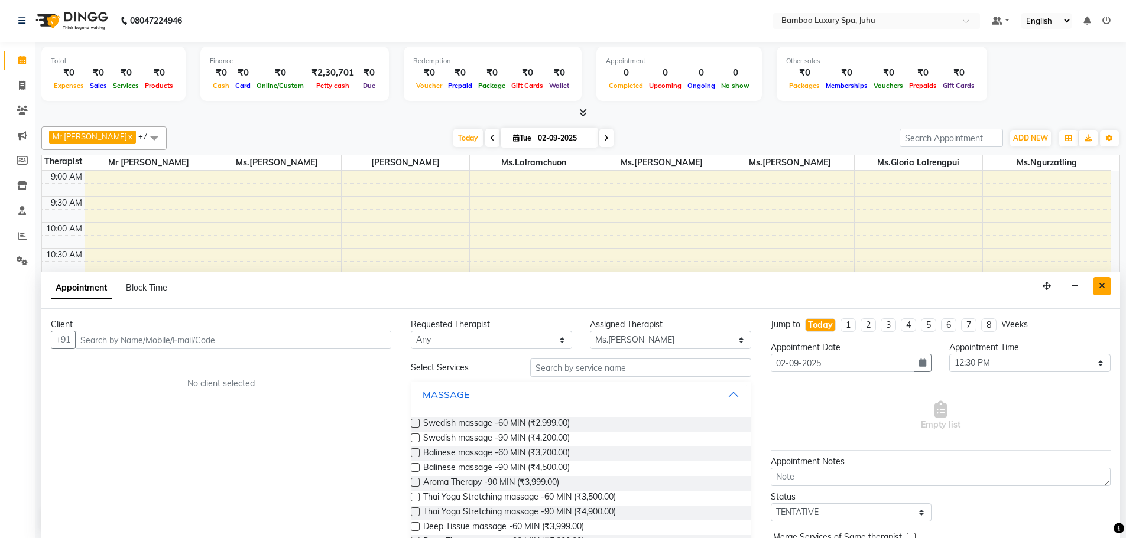
click at [1101, 287] on icon "Close" at bounding box center [1102, 286] width 7 height 8
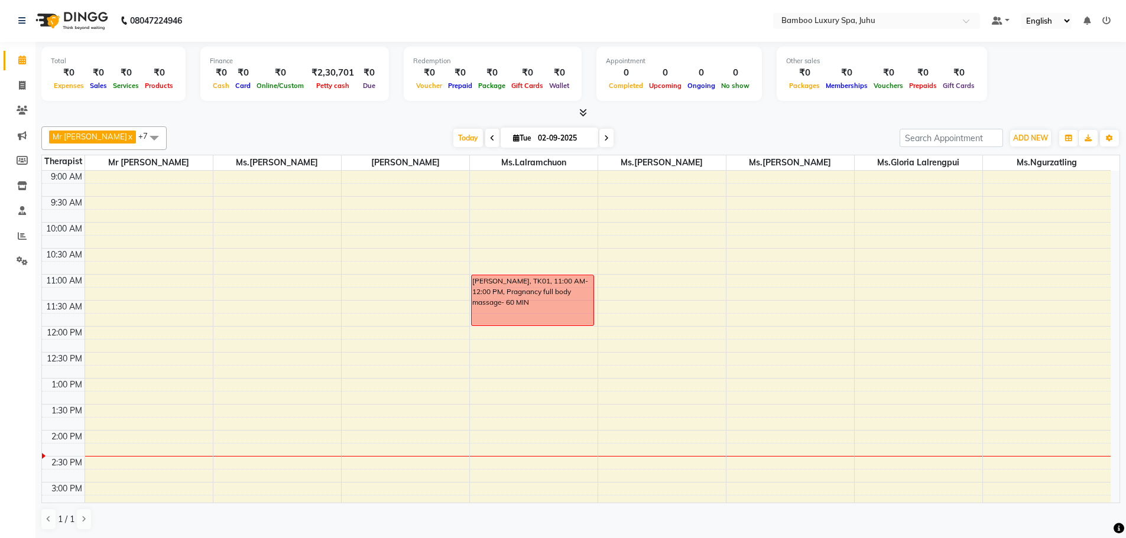
click at [742, 455] on div "9:00 AM 9:30 AM 10:00 AM 10:30 AM 11:00 AM 11:30 AM 12:00 PM 12:30 PM 1:00 PM 1…" at bounding box center [576, 535] width 1069 height 728
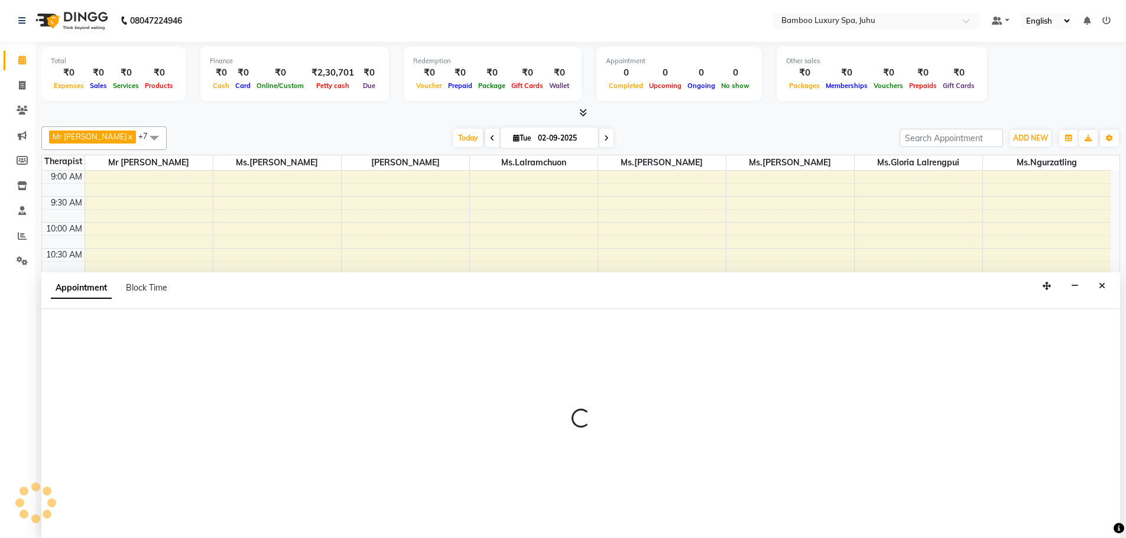
select select "75917"
select select "855"
select select "tentative"
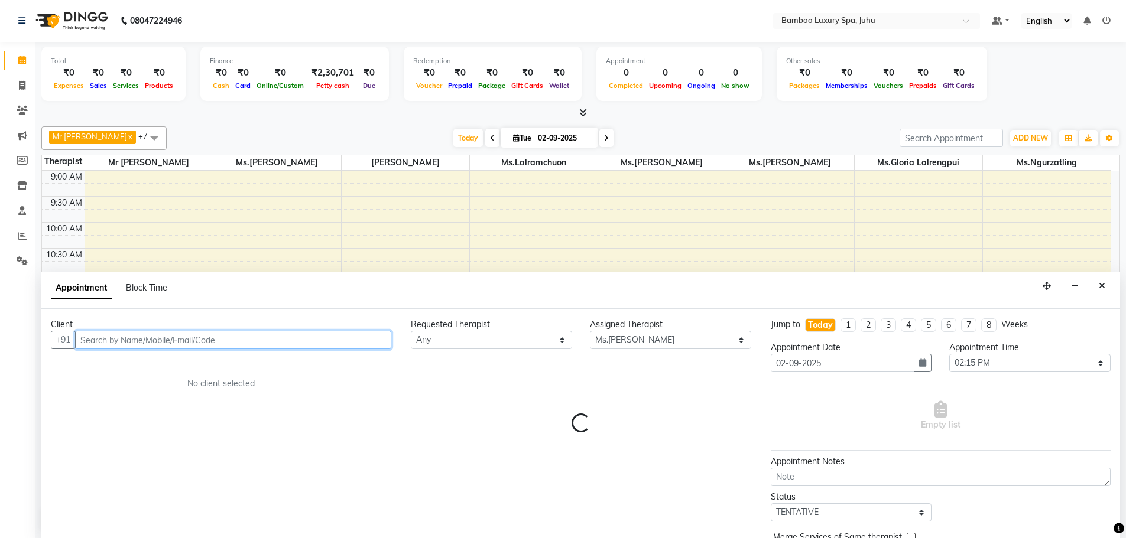
click at [254, 338] on input "text" at bounding box center [233, 340] width 316 height 18
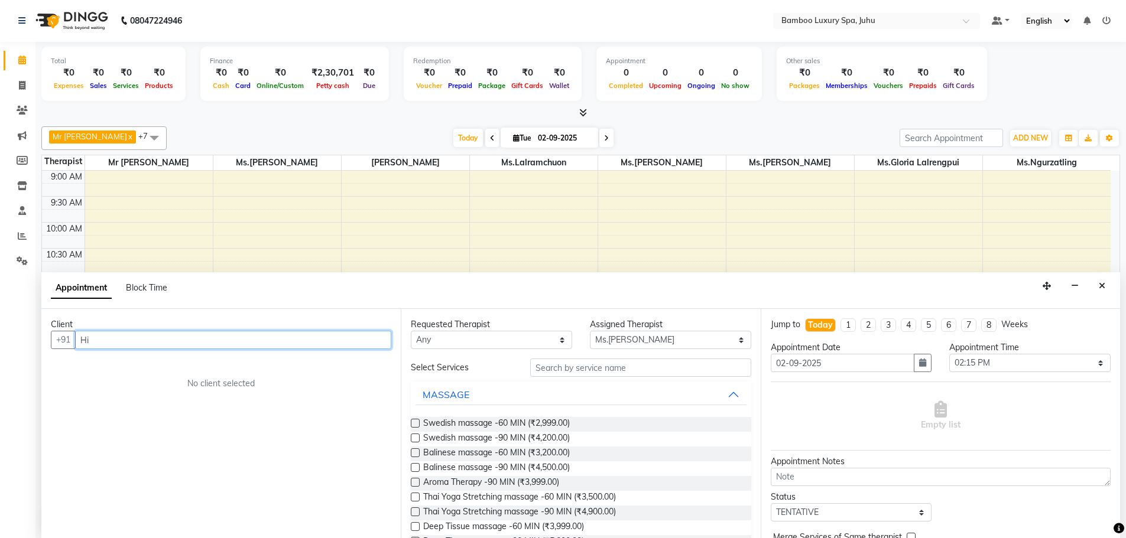
type input "H"
type input "9820221198"
click at [381, 339] on span "Add Client" at bounding box center [367, 340] width 40 height 11
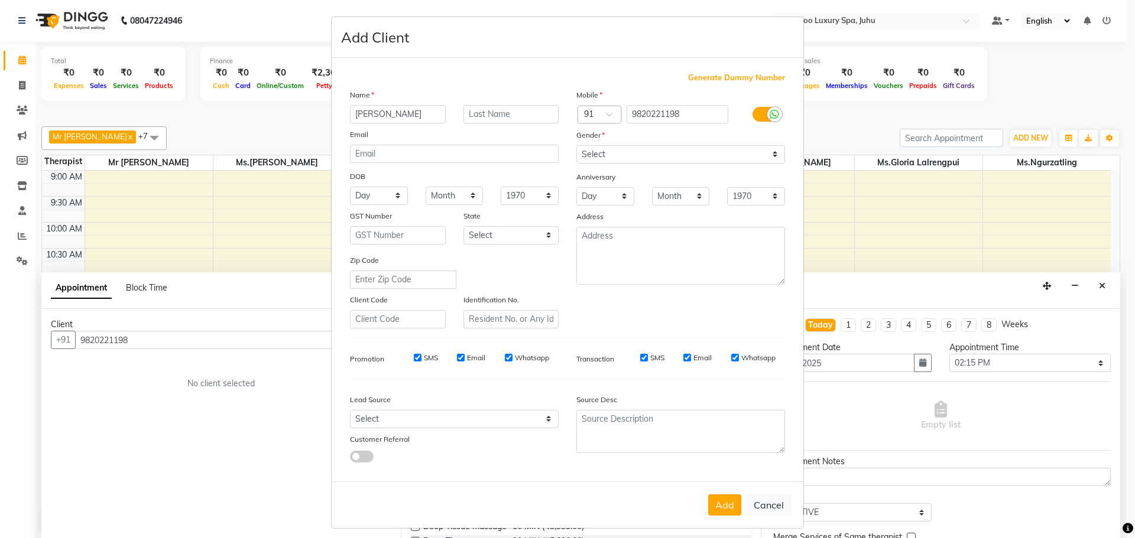
type input "[PERSON_NAME]"
click at [599, 152] on select "Select [DEMOGRAPHIC_DATA] [DEMOGRAPHIC_DATA] Other Prefer Not To Say" at bounding box center [680, 154] width 209 height 18
select select "[DEMOGRAPHIC_DATA]"
click at [576, 145] on select "Select [DEMOGRAPHIC_DATA] [DEMOGRAPHIC_DATA] Other Prefer Not To Say" at bounding box center [680, 154] width 209 height 18
click at [677, 358] on div "SMS Email Whatsapp" at bounding box center [699, 358] width 171 height 11
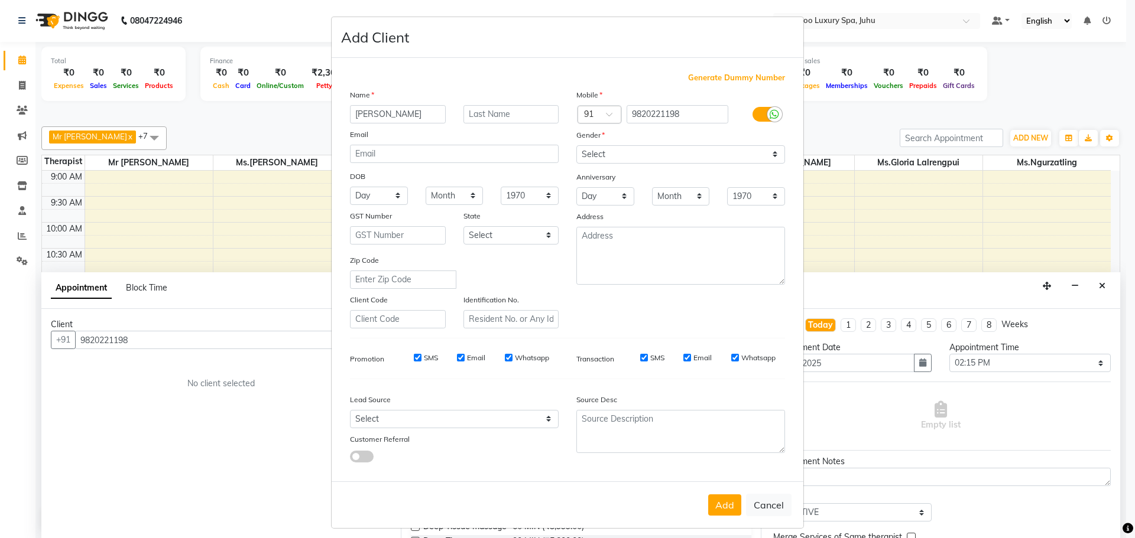
click at [685, 358] on input "Email" at bounding box center [687, 358] width 8 height 8
checkbox input "false"
click at [731, 356] on input "Whatsapp" at bounding box center [735, 358] width 8 height 8
checkbox input "false"
click at [457, 358] on input "Email" at bounding box center [461, 358] width 8 height 8
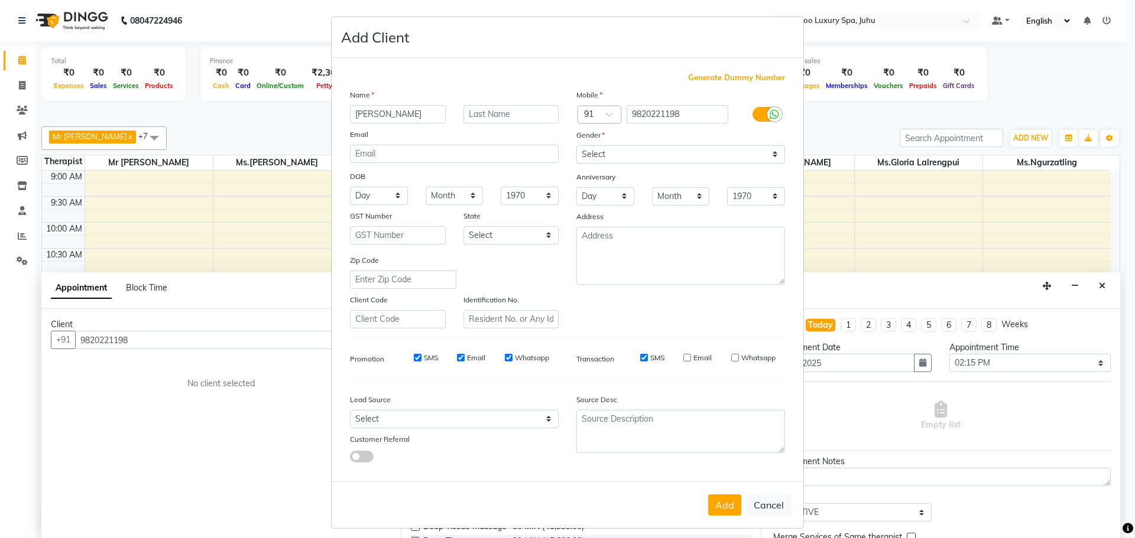
checkbox input "false"
click at [414, 359] on input "SMS" at bounding box center [418, 358] width 8 height 8
checkbox input "false"
click at [718, 505] on button "Add" at bounding box center [724, 505] width 33 height 21
type input "98******98"
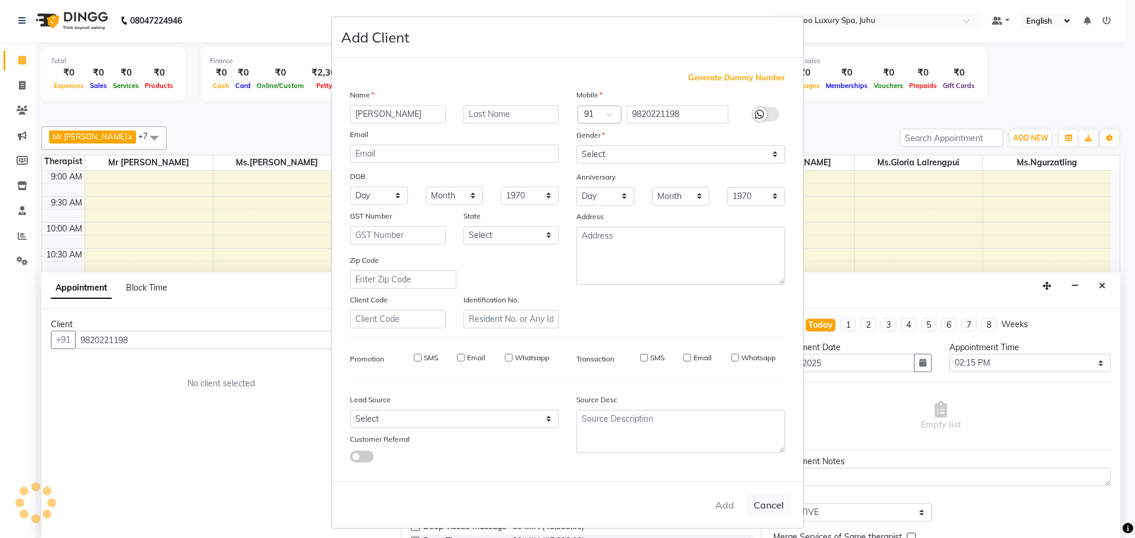
select select
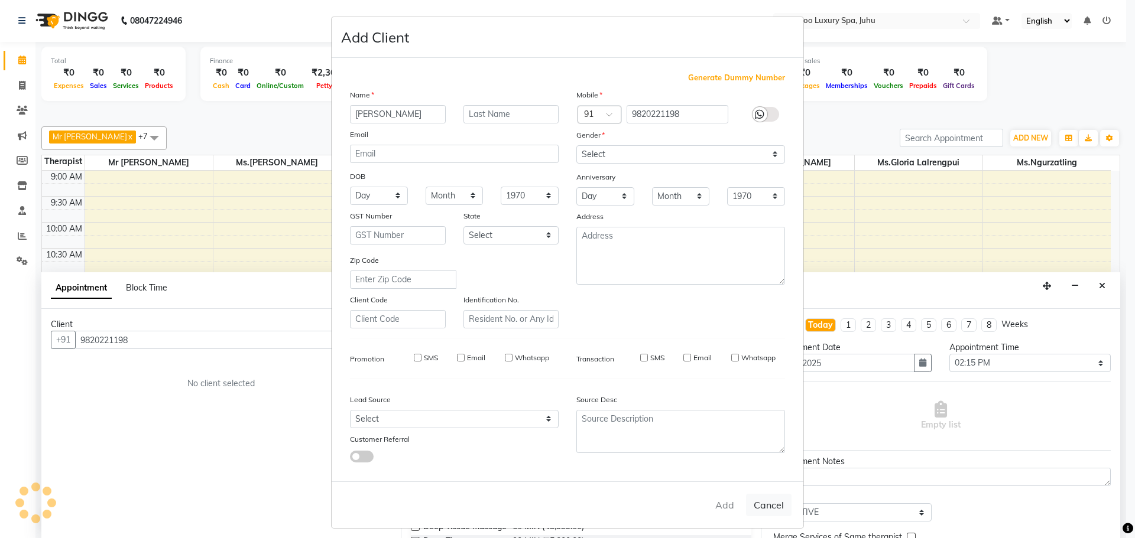
select select
checkbox input "false"
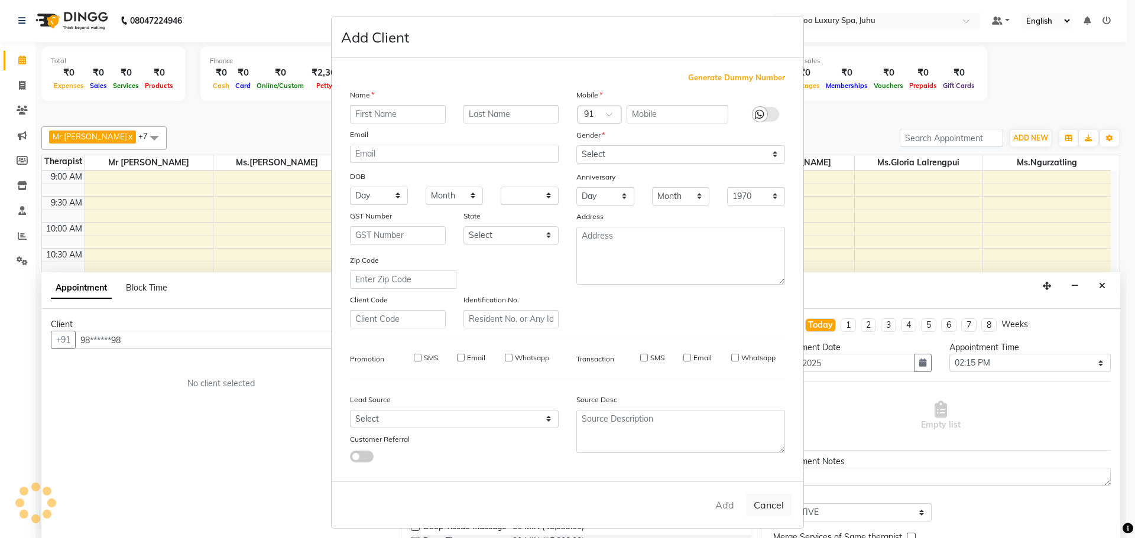
checkbox input "false"
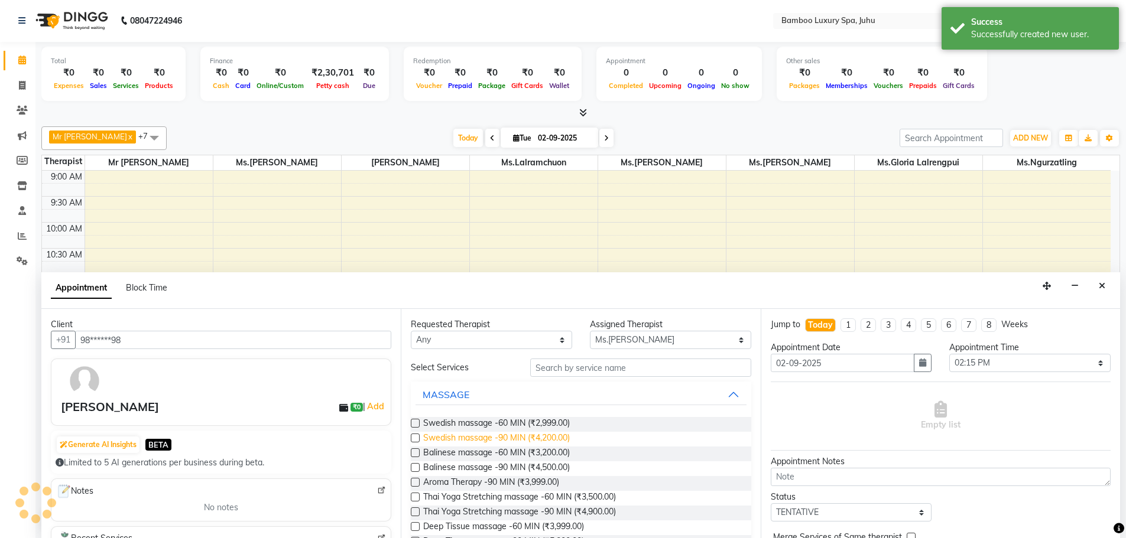
click at [496, 443] on span "Swedish massage -90 MIN (₹4,200.00)" at bounding box center [496, 439] width 147 height 15
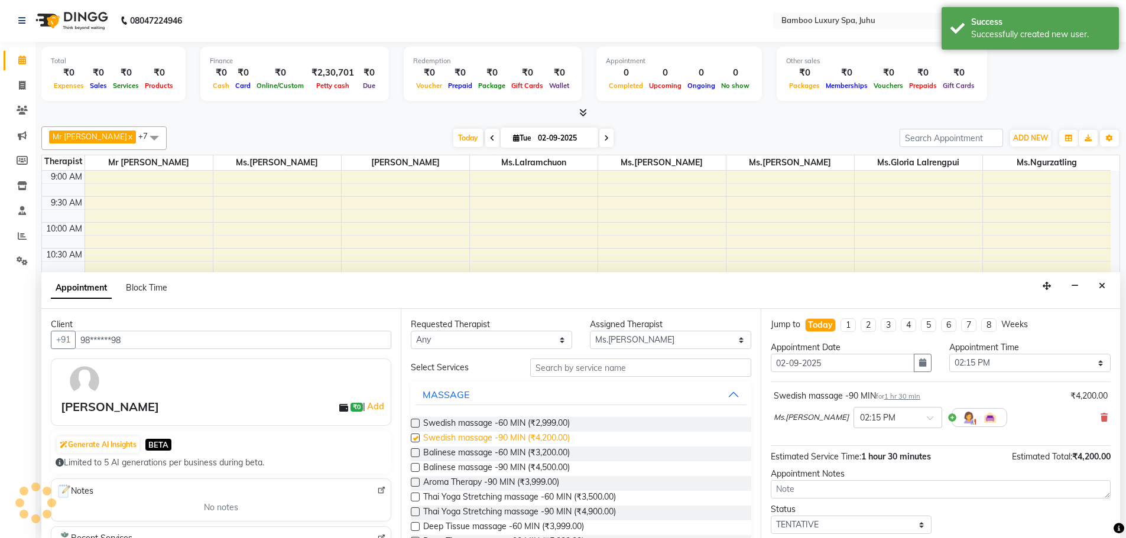
checkbox input "false"
click at [1101, 421] on icon at bounding box center [1104, 418] width 7 height 8
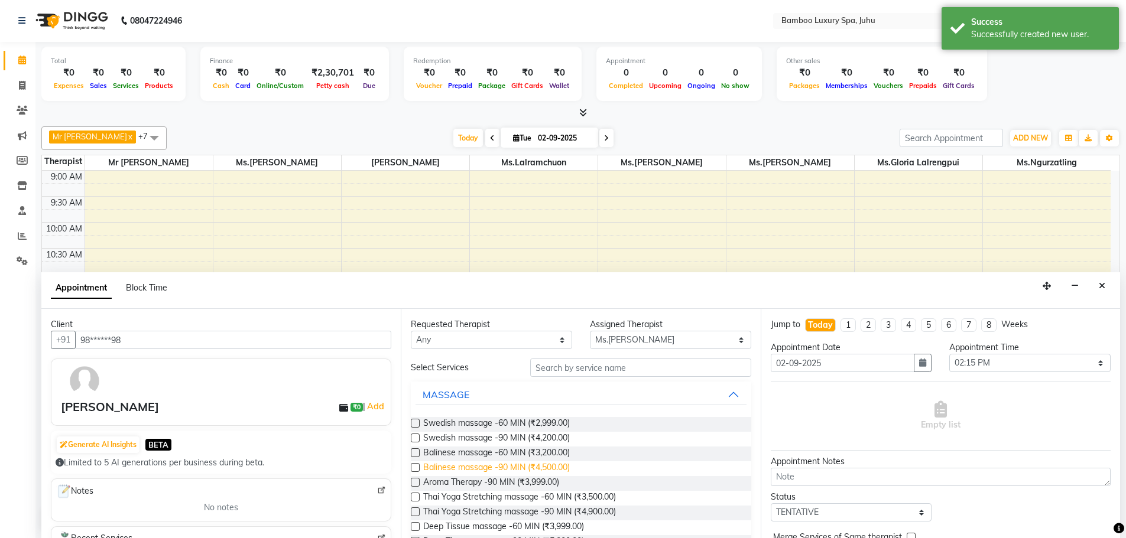
click at [485, 470] on span "Balinese massage -90 MIN (₹4,500.00)" at bounding box center [496, 469] width 147 height 15
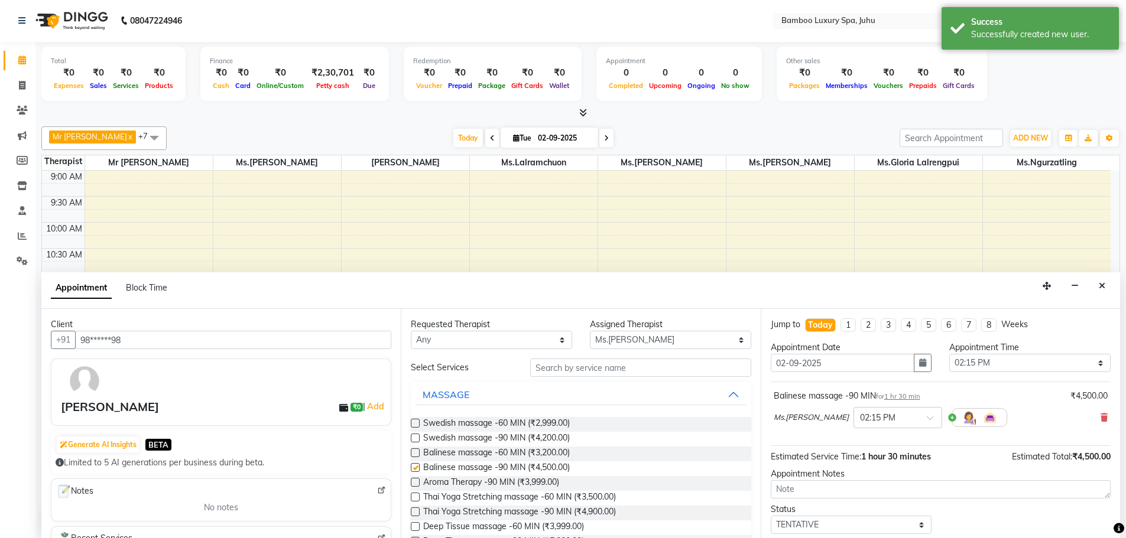
checkbox input "false"
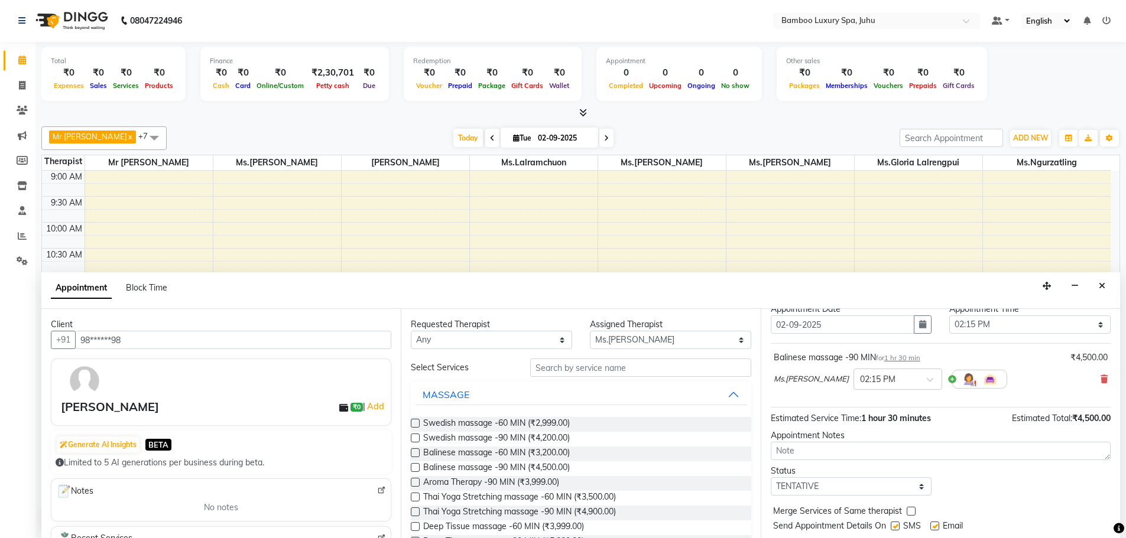
scroll to position [59, 0]
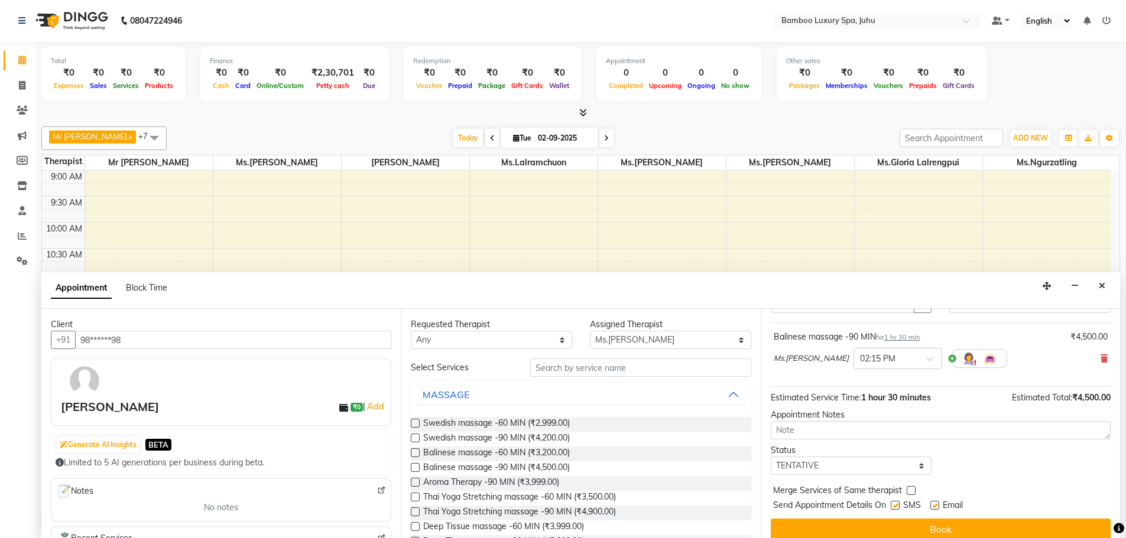
click at [932, 509] on div at bounding box center [934, 508] width 8 height 12
click at [936, 505] on label at bounding box center [934, 505] width 9 height 9
click at [936, 505] on input "checkbox" at bounding box center [934, 507] width 8 height 8
checkbox input "false"
click at [894, 506] on label at bounding box center [895, 505] width 9 height 9
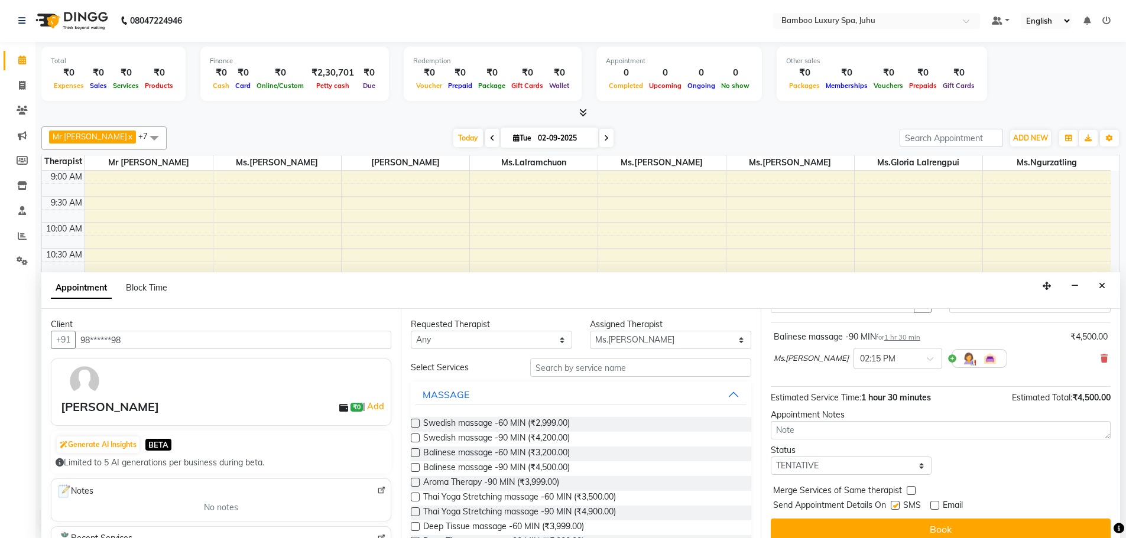
click at [894, 506] on input "checkbox" at bounding box center [895, 507] width 8 height 8
checkbox input "false"
click at [813, 463] on select "Select TENTATIVE CONFIRM CHECK-IN UPCOMING" at bounding box center [851, 466] width 161 height 18
select select "confirm booking"
click at [771, 457] on select "Select TENTATIVE CONFIRM CHECK-IN UPCOMING" at bounding box center [851, 466] width 161 height 18
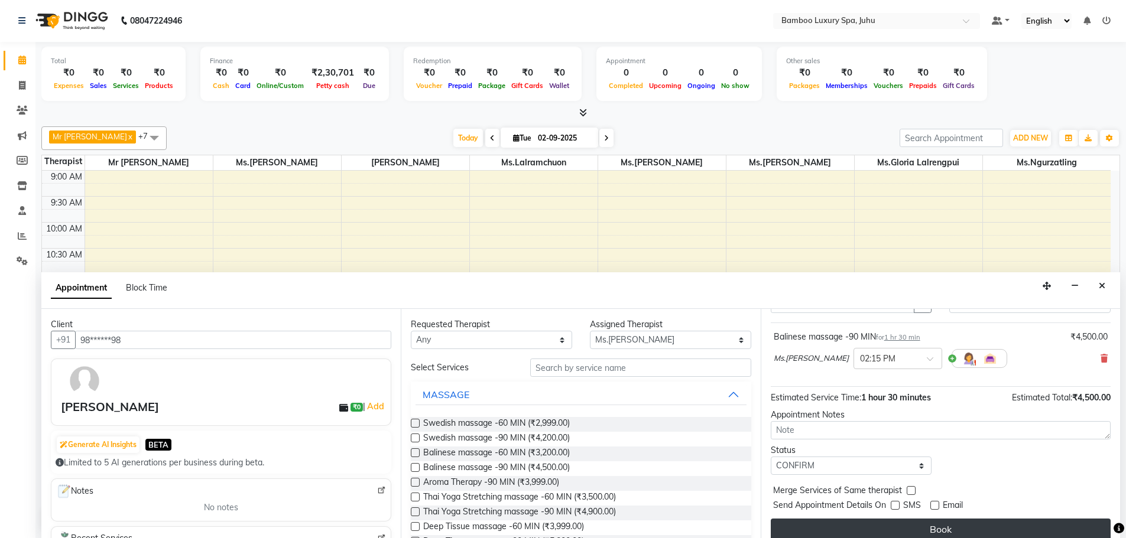
click at [947, 524] on button "Book" at bounding box center [941, 529] width 340 height 21
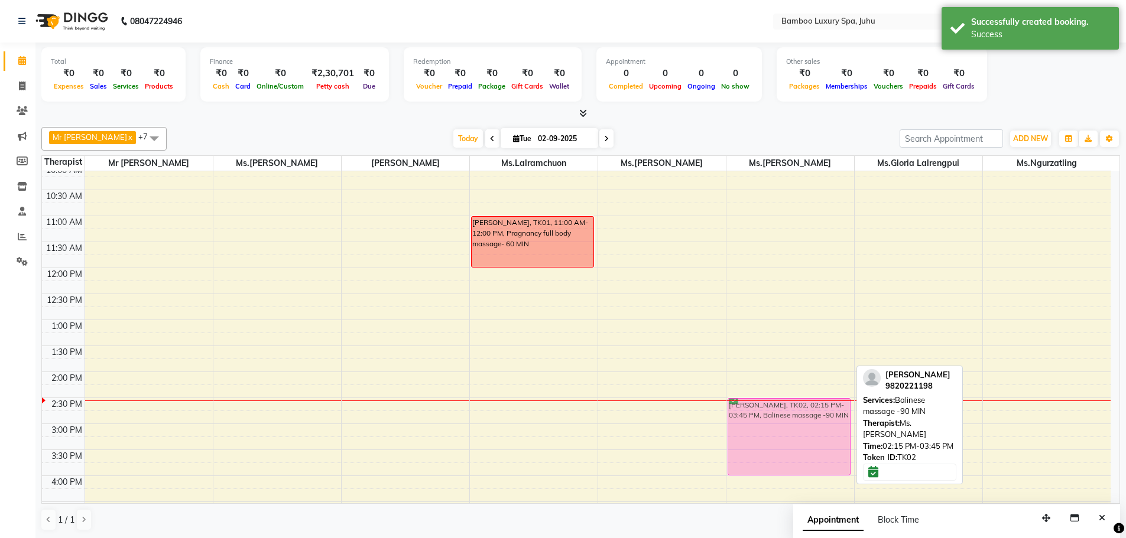
drag, startPoint x: 772, startPoint y: 423, endPoint x: 774, endPoint y: 438, distance: 15.5
click at [774, 438] on div "[PERSON_NAME], TK02, 02:15 PM-03:45 PM, Balinese massage -90 MIN [PERSON_NAME],…" at bounding box center [790, 476] width 128 height 728
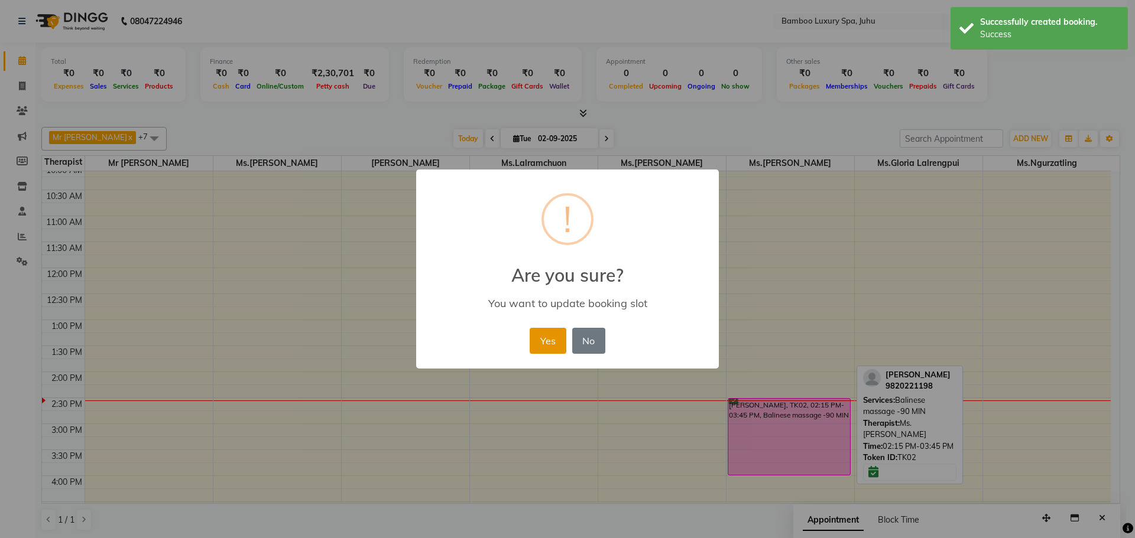
click at [553, 348] on button "Yes" at bounding box center [548, 341] width 36 height 26
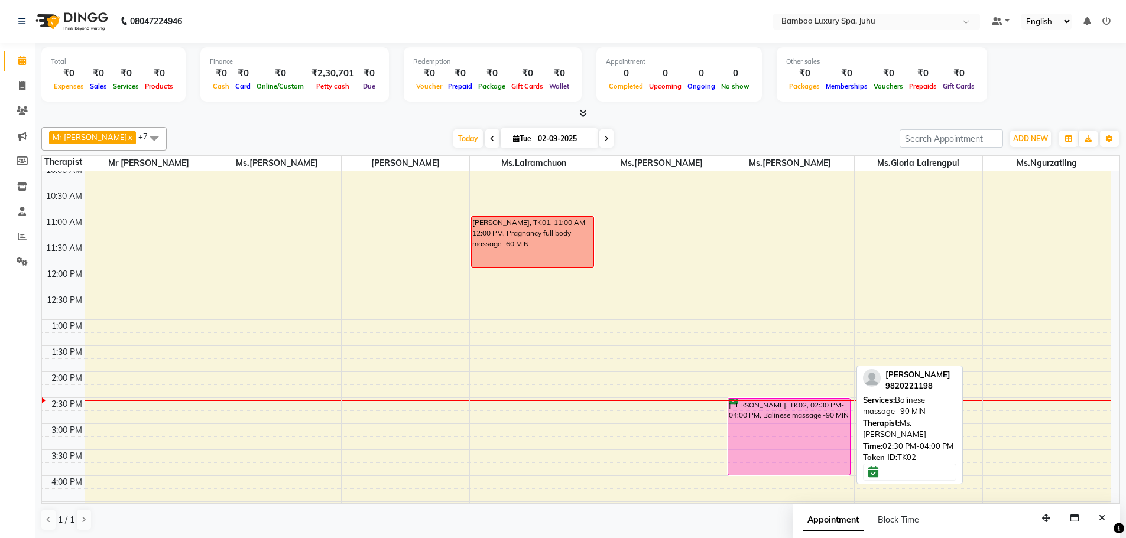
click at [831, 440] on div "[PERSON_NAME], TK02, 02:30 PM-04:00 PM, Balinese massage -90 MIN" at bounding box center [789, 437] width 122 height 76
click at [797, 423] on div "[PERSON_NAME], TK02, 02:30 PM-04:00 PM, Balinese massage -90 MIN" at bounding box center [789, 437] width 122 height 76
select select "6"
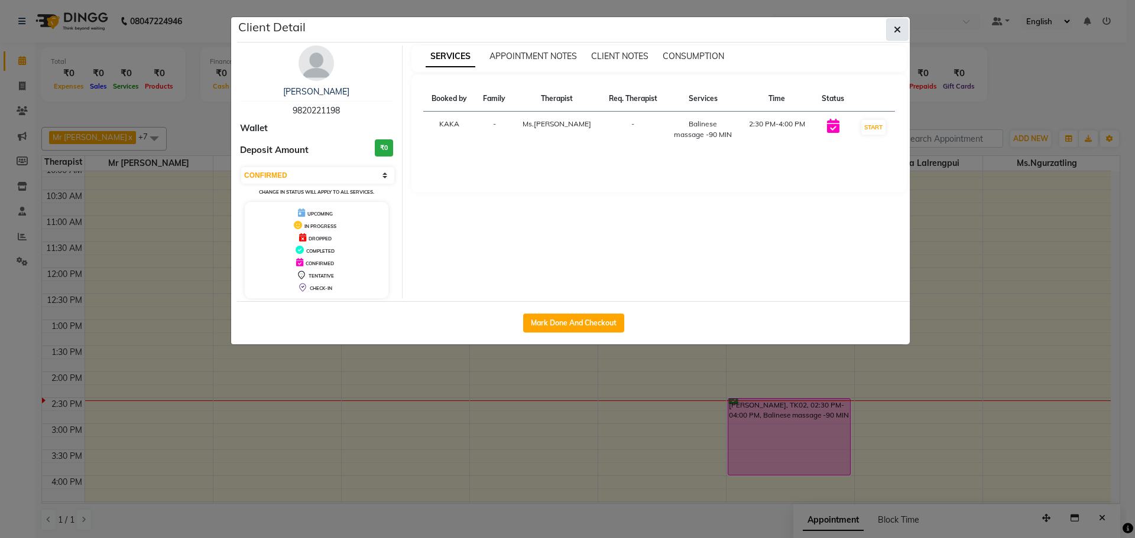
click at [897, 33] on icon "button" at bounding box center [897, 29] width 7 height 9
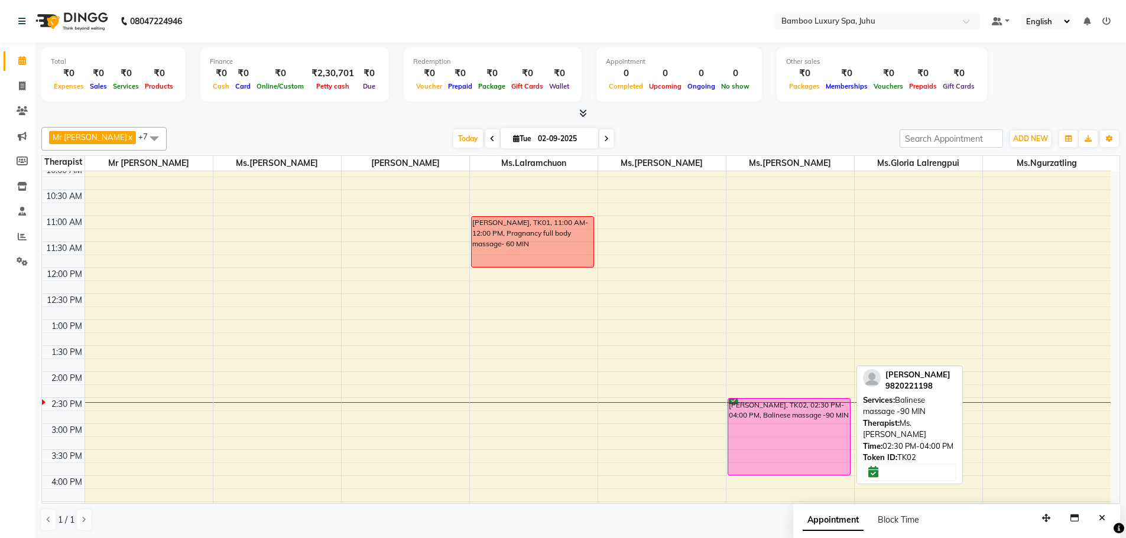
click at [787, 433] on div "[PERSON_NAME], TK02, 02:30 PM-04:00 PM, Balinese massage -90 MIN" at bounding box center [789, 437] width 122 height 76
select select "6"
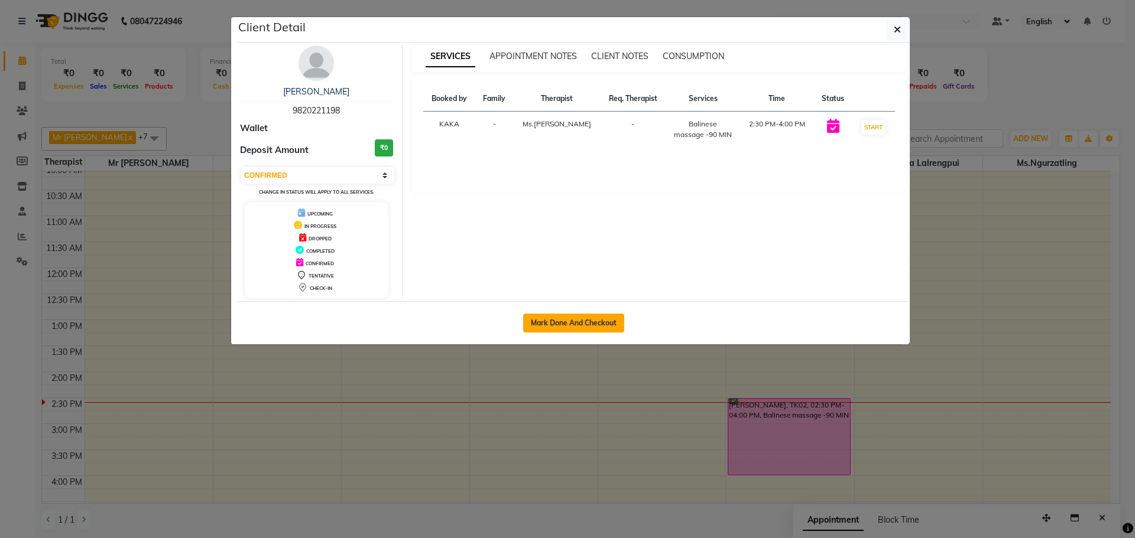
click at [570, 321] on button "Mark Done And Checkout" at bounding box center [573, 323] width 101 height 19
select select "service"
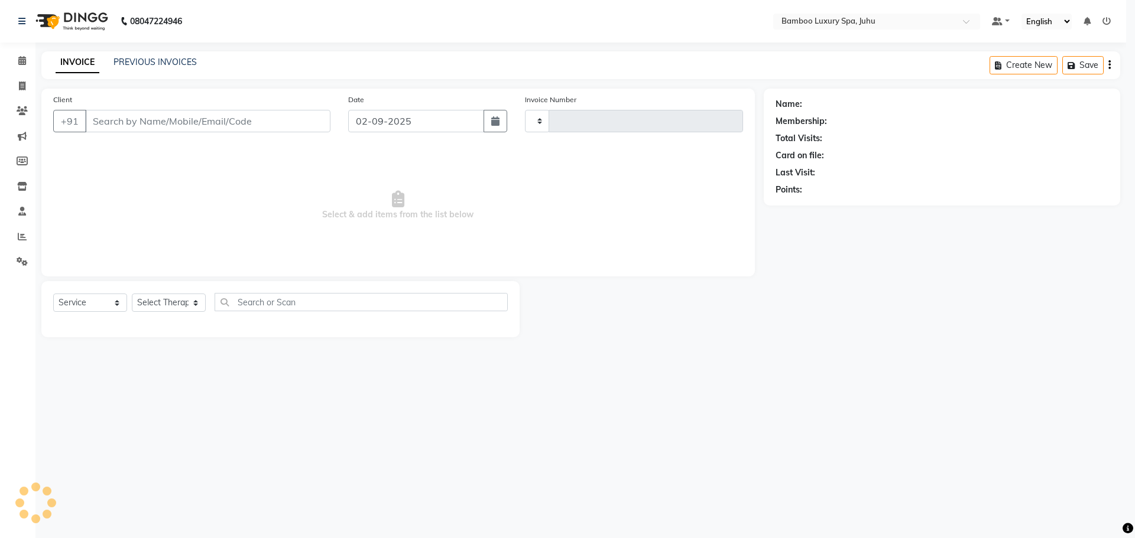
type input "0636"
select select "8043"
type input "98******98"
select select "75917"
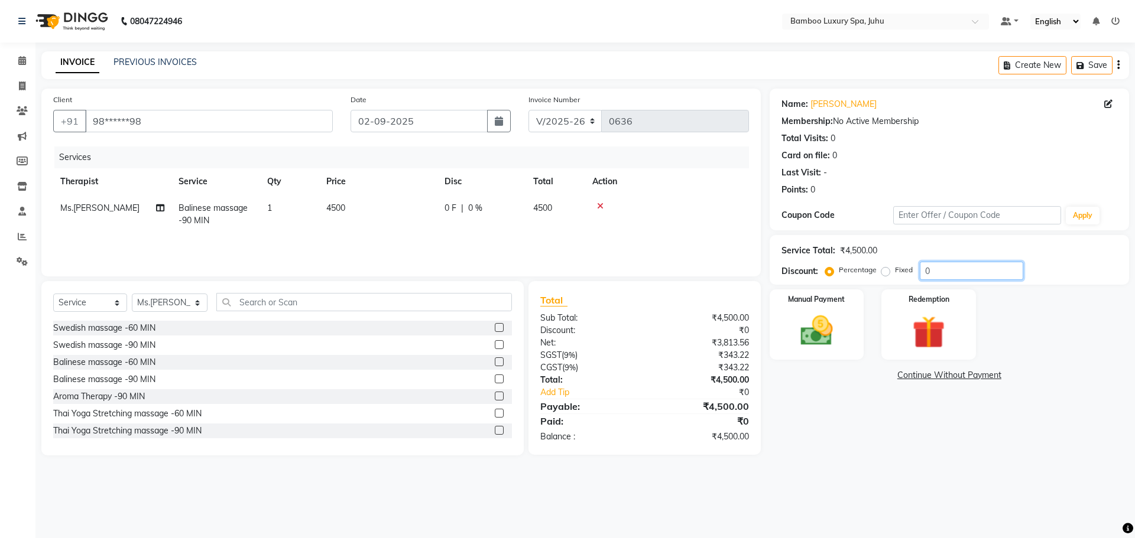
click at [930, 267] on input "0" at bounding box center [971, 271] width 103 height 18
type input "15"
click at [822, 335] on img at bounding box center [816, 330] width 55 height 39
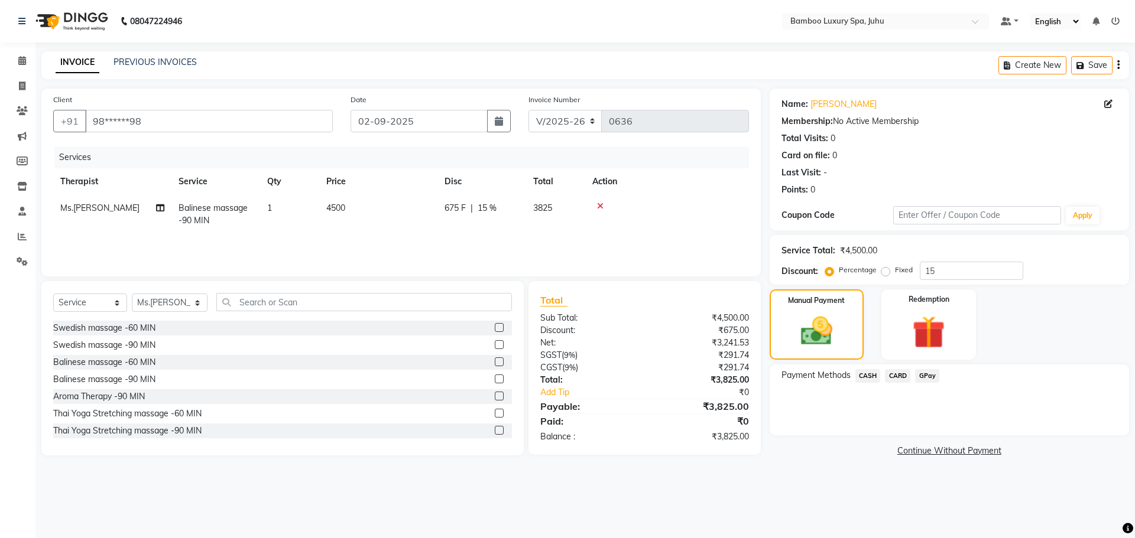
click at [865, 374] on span "CASH" at bounding box center [867, 376] width 25 height 14
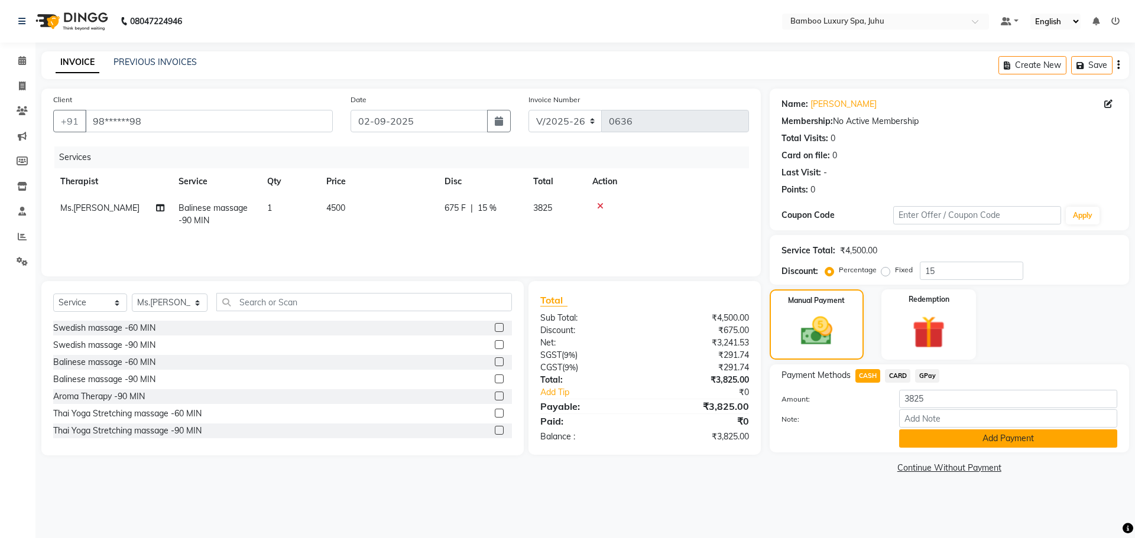
click at [956, 439] on button "Add Payment" at bounding box center [1008, 439] width 218 height 18
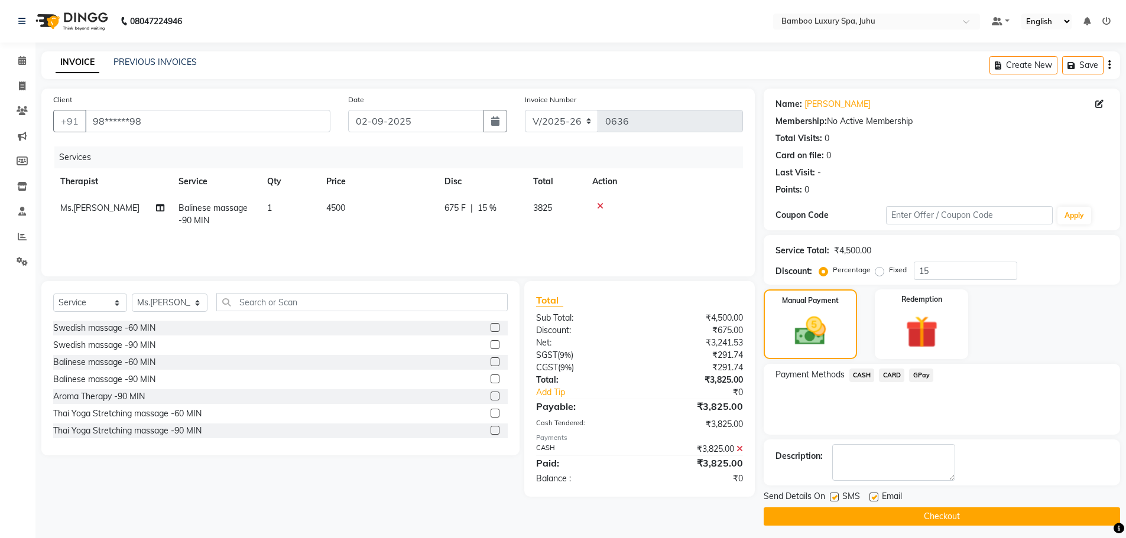
click at [873, 496] on label at bounding box center [873, 497] width 9 height 9
click at [873, 496] on input "checkbox" at bounding box center [873, 498] width 8 height 8
checkbox input "false"
click at [835, 516] on button "Checkout" at bounding box center [942, 517] width 356 height 18
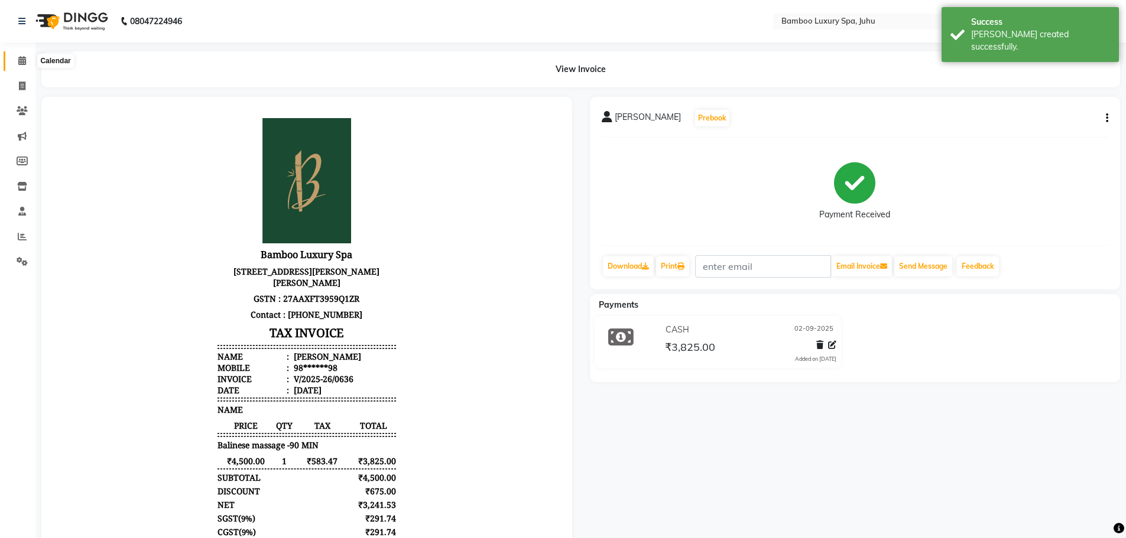
click at [20, 60] on icon at bounding box center [22, 60] width 8 height 9
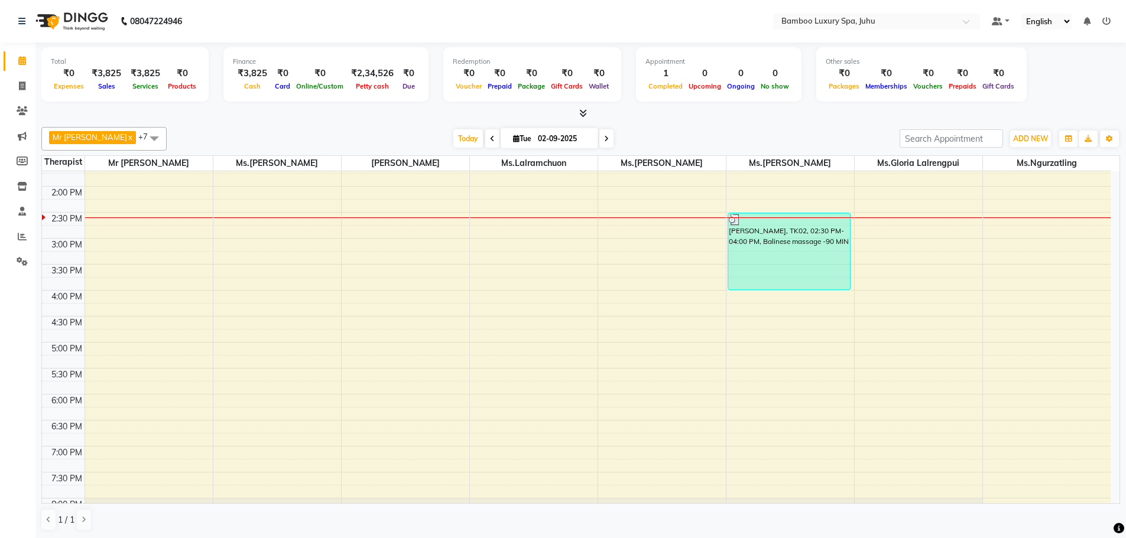
scroll to position [177, 0]
